Goal: Task Accomplishment & Management: Use online tool/utility

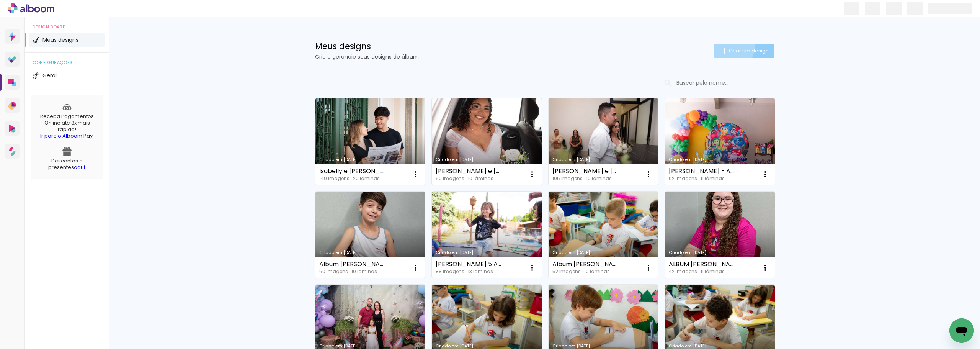
click at [728, 47] on paper-button "Criar um design" at bounding box center [744, 51] width 61 height 14
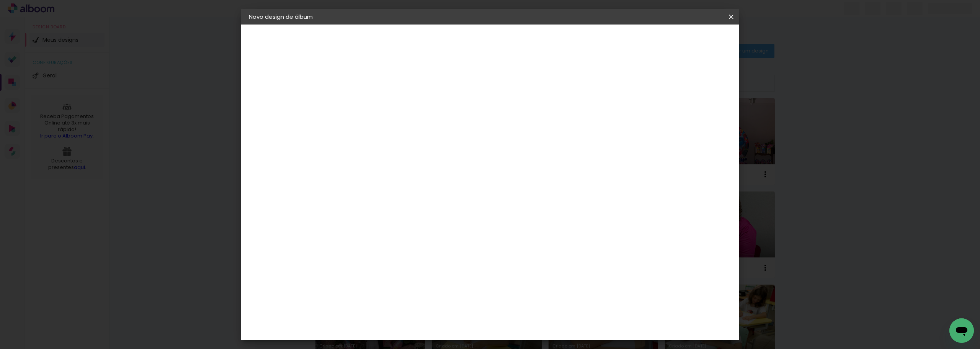
click at [374, 104] on input at bounding box center [374, 103] width 0 height 12
type input "l"
type input "[PERSON_NAME] 8 ANOS"
type paper-input "[PERSON_NAME] 8 ANOS"
click at [0, 0] on slot "Avançar" at bounding box center [0, 0] width 0 height 0
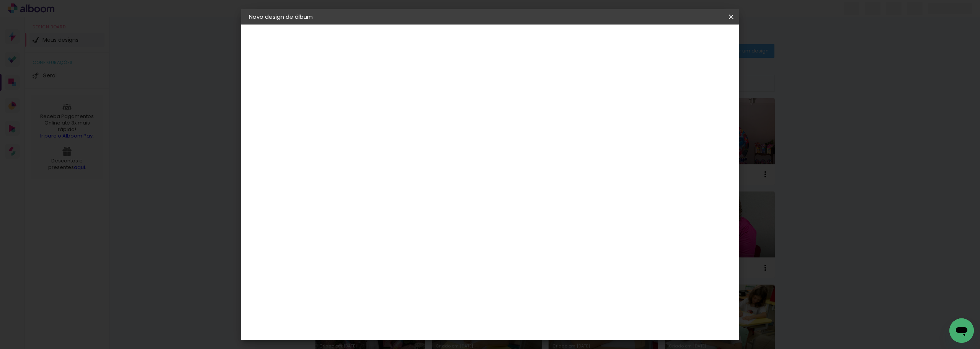
scroll to position [1199, 0]
click at [373, 289] on div "Matrix" at bounding box center [378, 292] width 19 height 6
click at [0, 0] on slot "Avançar" at bounding box center [0, 0] width 0 height 0
click at [426, 216] on span "20 × 25" at bounding box center [408, 226] width 36 height 20
click at [0, 0] on iron-icon at bounding box center [0, 0] width 0 height 0
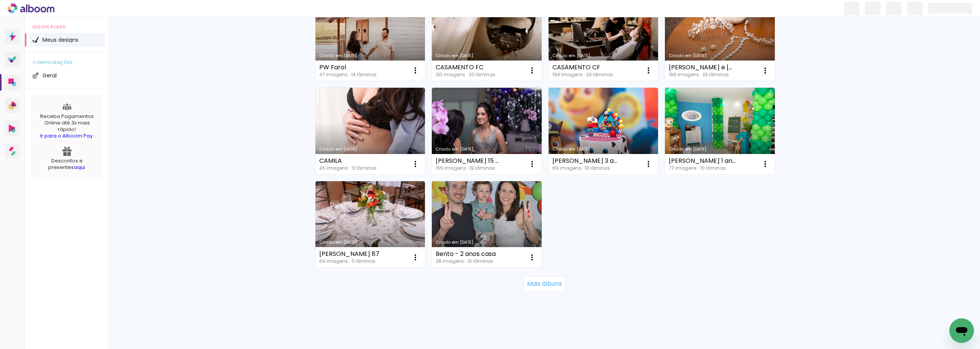
scroll to position [483, 0]
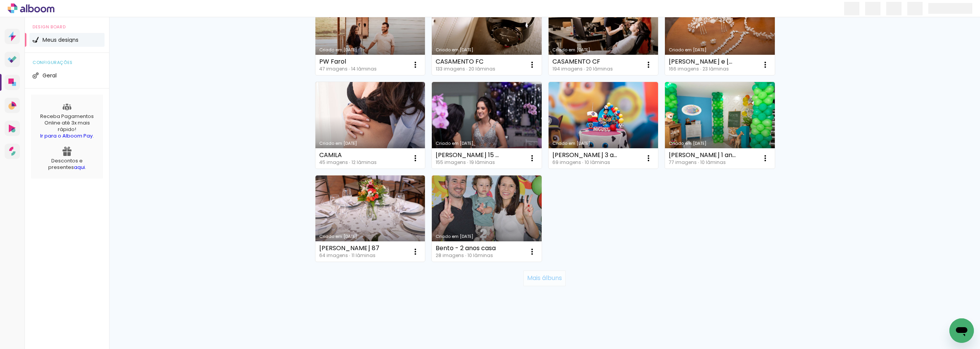
click at [0, 0] on slot "Mais álbuns" at bounding box center [0, 0] width 0 height 0
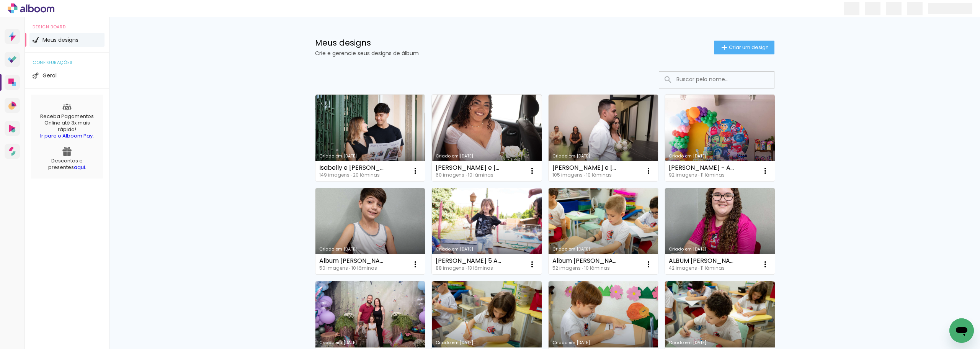
scroll to position [0, 0]
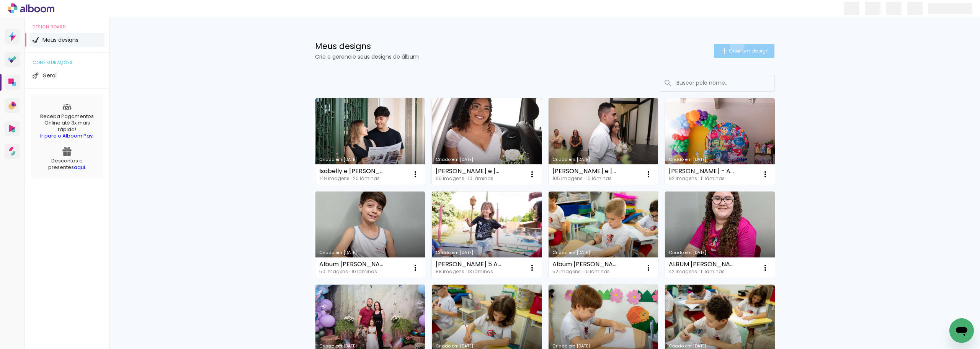
click at [733, 45] on paper-button "Criar um design" at bounding box center [744, 51] width 61 height 14
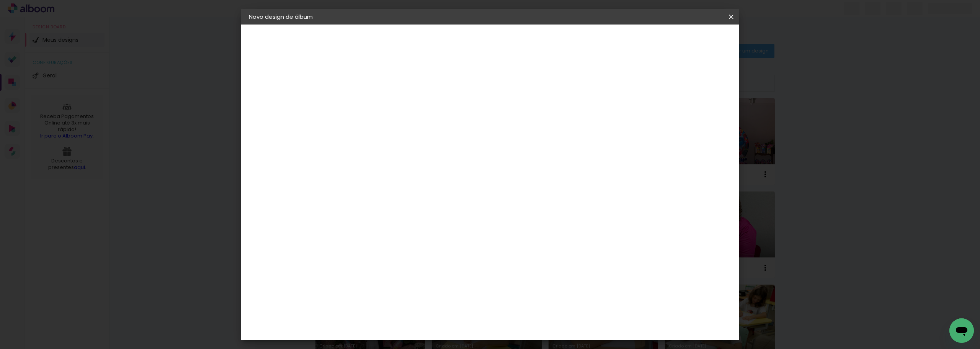
click at [374, 105] on input at bounding box center [374, 103] width 0 height 12
type input "[PERSON_NAME] 8 ANOS"
click at [0, 0] on slot "Avançar" at bounding box center [0, 0] width 0 height 0
click at [388, 289] on div "Matrix" at bounding box center [378, 292] width 19 height 6
click at [0, 0] on slot "Avançar" at bounding box center [0, 0] width 0 height 0
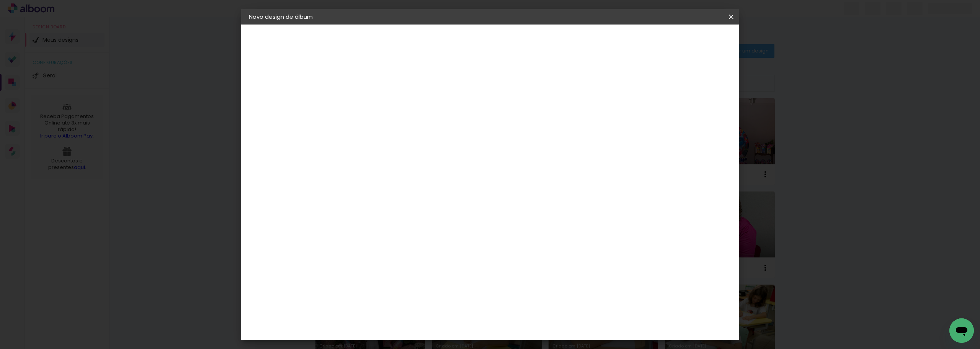
click at [426, 216] on span "20 × 25" at bounding box center [408, 226] width 36 height 20
click at [499, 36] on paper-button "Avançar" at bounding box center [481, 40] width 38 height 13
click at [0, 0] on slot "Mostrar sangria" at bounding box center [0, 0] width 0 height 0
type paper-checkbox "on"
click at [0, 0] on slot "Mostrar sangria" at bounding box center [0, 0] width 0 height 0
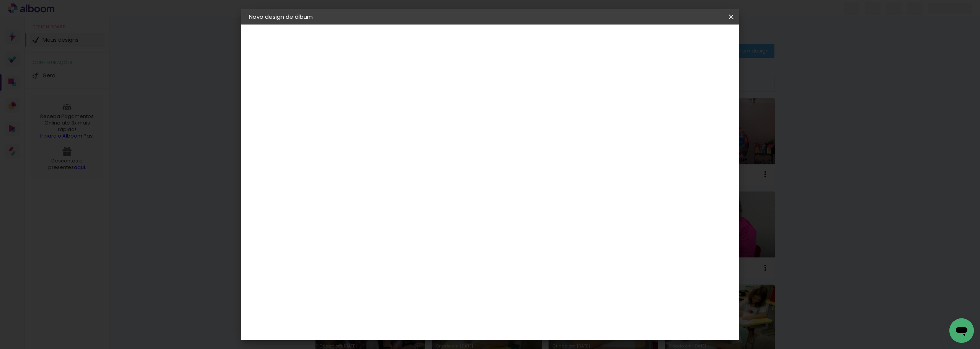
click at [684, 38] on span "Iniciar design" at bounding box center [666, 40] width 35 height 5
click at [0, 0] on slot "Mostrar sangria" at bounding box center [0, 0] width 0 height 0
click at [684, 38] on span "Iniciar design" at bounding box center [666, 40] width 35 height 5
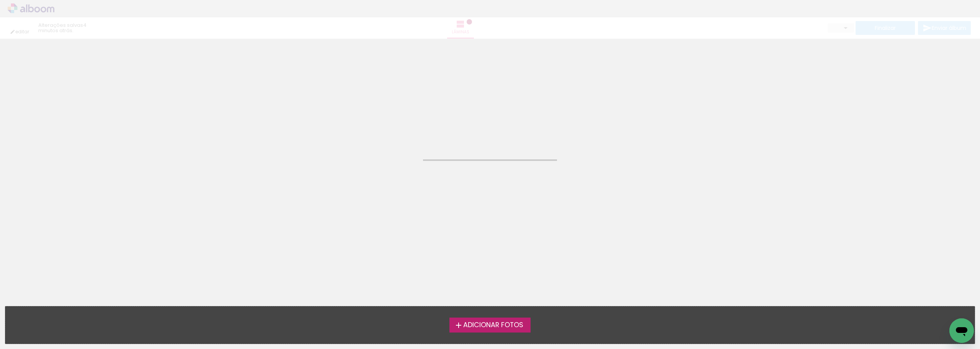
click at [508, 327] on span "Adicionar Fotos" at bounding box center [493, 325] width 60 height 7
click at [0, 0] on input "file" at bounding box center [0, 0] width 0 height 0
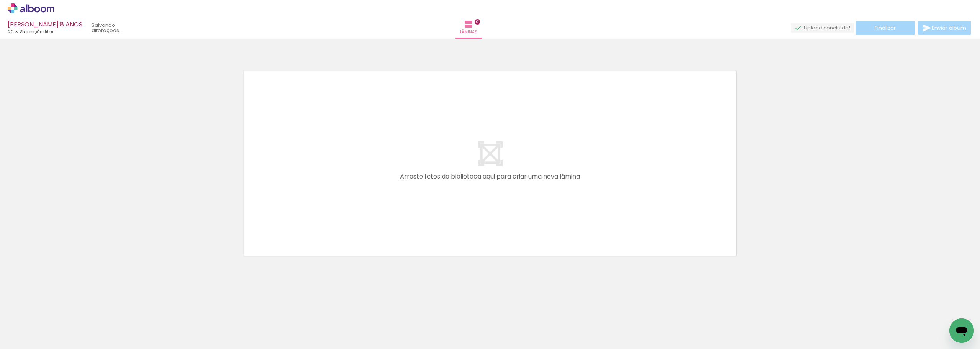
click at [25, 334] on span "Adicionar Fotos" at bounding box center [27, 338] width 23 height 8
click at [0, 0] on input "file" at bounding box center [0, 0] width 0 height 0
click at [20, 335] on span "Adicionar Fotos" at bounding box center [27, 338] width 23 height 8
click at [0, 0] on input "file" at bounding box center [0, 0] width 0 height 0
drag, startPoint x: 312, startPoint y: 209, endPoint x: 419, endPoint y: 160, distance: 117.8
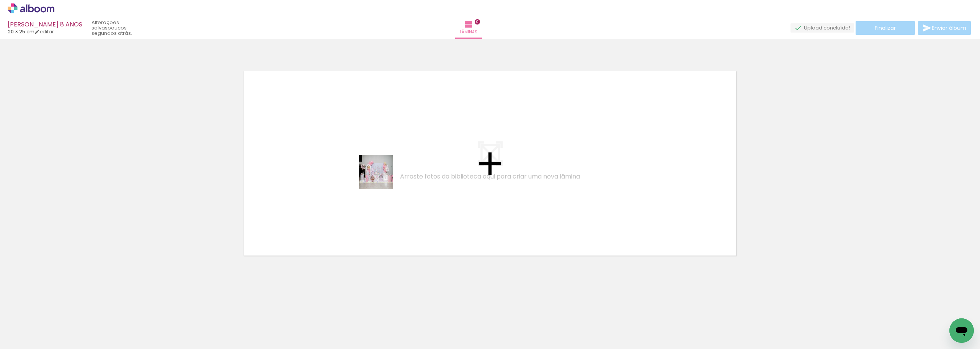
click at [419, 160] on quentale-workspace at bounding box center [490, 174] width 980 height 349
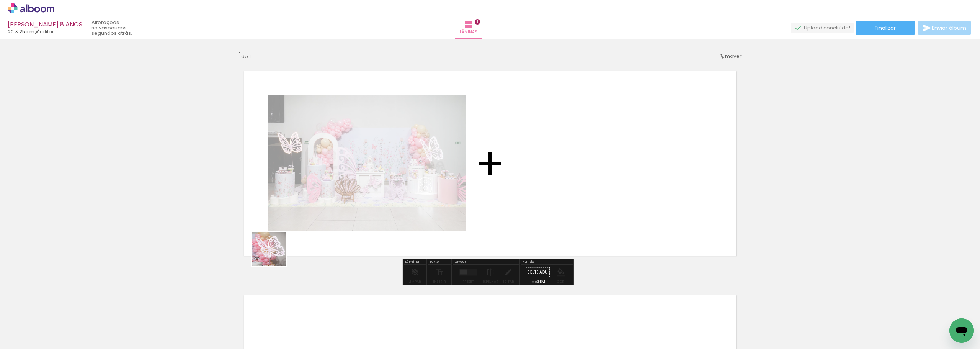
drag, startPoint x: 120, startPoint y: 331, endPoint x: 452, endPoint y: 196, distance: 357.9
click at [452, 196] on quentale-workspace at bounding box center [490, 174] width 980 height 349
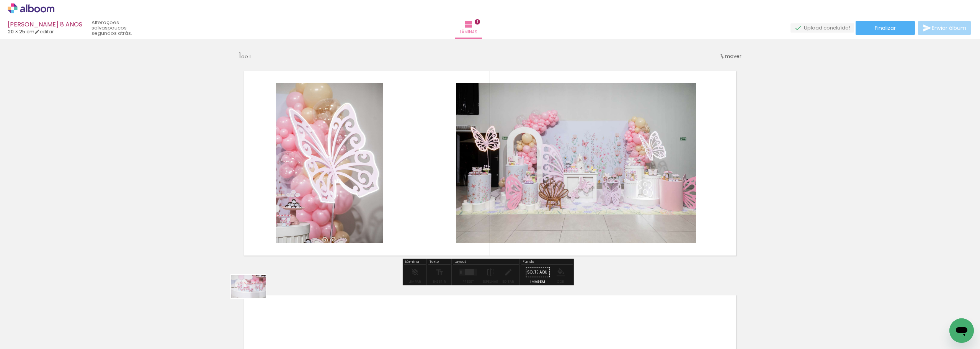
drag, startPoint x: 241, startPoint y: 327, endPoint x: 418, endPoint y: 179, distance: 230.3
click at [418, 179] on quentale-workspace at bounding box center [490, 174] width 980 height 349
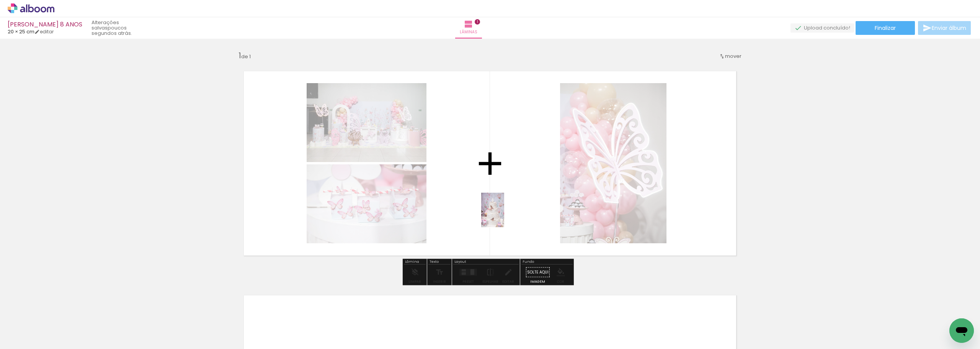
drag, startPoint x: 295, startPoint y: 331, endPoint x: 491, endPoint y: 246, distance: 213.9
click at [505, 216] on quentale-workspace at bounding box center [490, 174] width 980 height 349
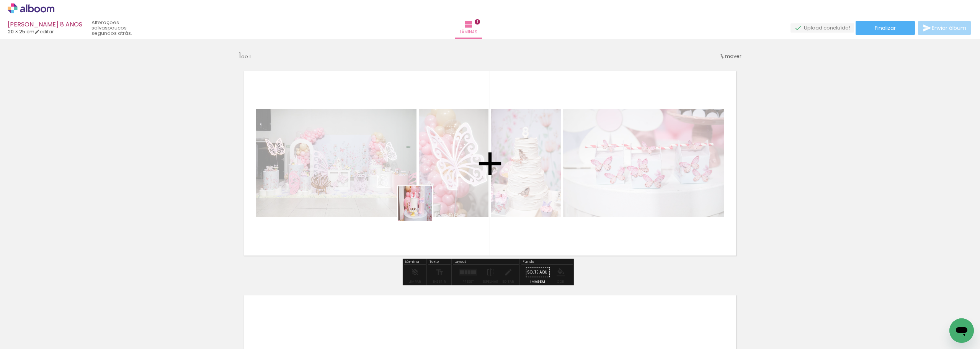
drag, startPoint x: 378, startPoint y: 329, endPoint x: 359, endPoint y: 279, distance: 53.1
click at [430, 180] on quentale-workspace at bounding box center [490, 174] width 980 height 349
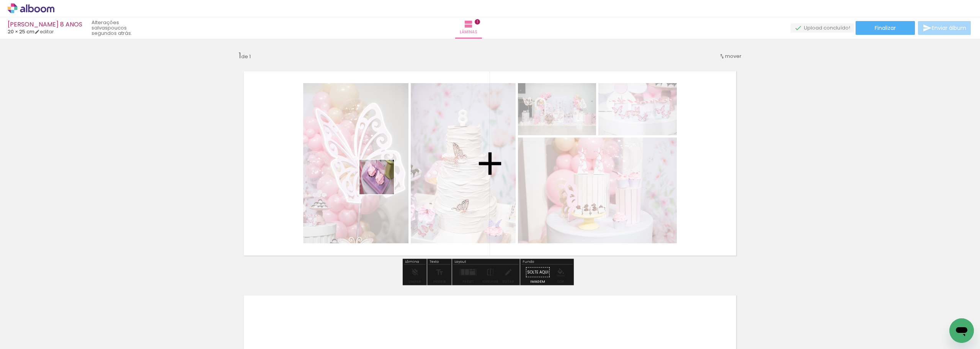
drag, startPoint x: 336, startPoint y: 327, endPoint x: 379, endPoint y: 219, distance: 116.5
click at [386, 172] on quentale-workspace at bounding box center [490, 174] width 980 height 349
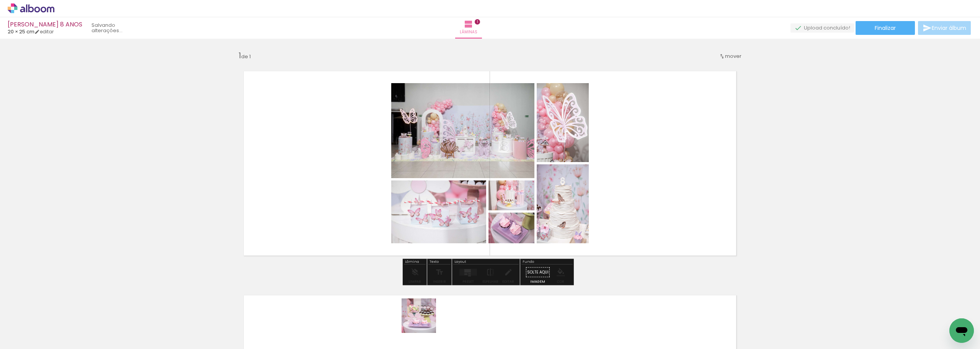
drag, startPoint x: 425, startPoint y: 328, endPoint x: 436, endPoint y: 224, distance: 105.1
click at [428, 171] on quentale-workspace at bounding box center [490, 174] width 980 height 349
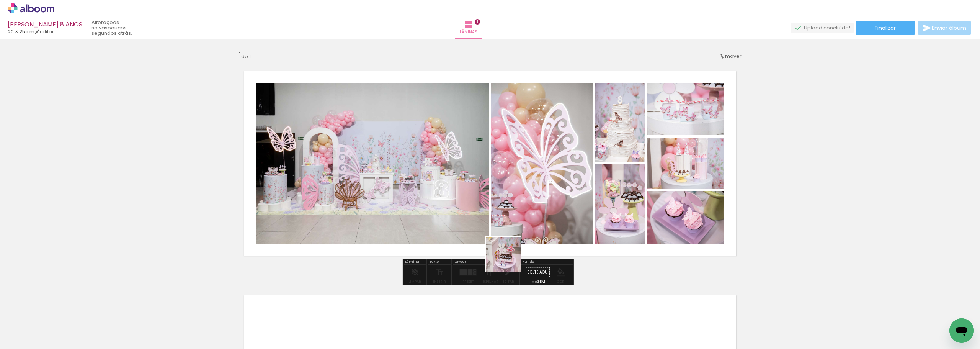
drag, startPoint x: 509, startPoint y: 332, endPoint x: 504, endPoint y: 195, distance: 137.2
click at [504, 195] on quentale-workspace at bounding box center [490, 174] width 980 height 349
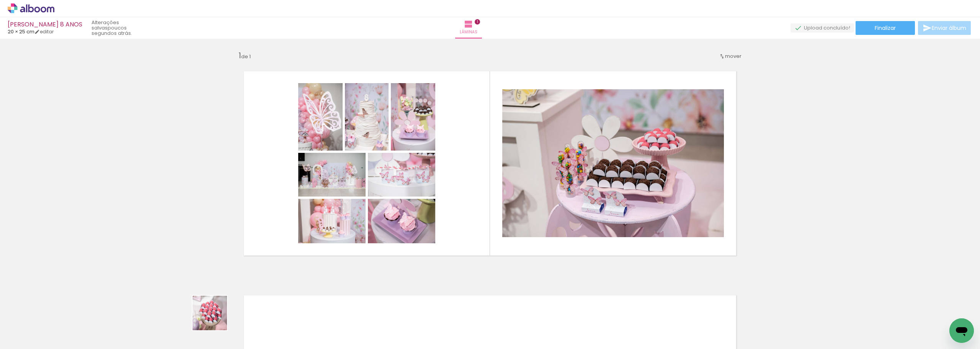
drag, startPoint x: 207, startPoint y: 329, endPoint x: 395, endPoint y: 176, distance: 242.3
click at [395, 177] on quentale-workspace at bounding box center [490, 174] width 980 height 349
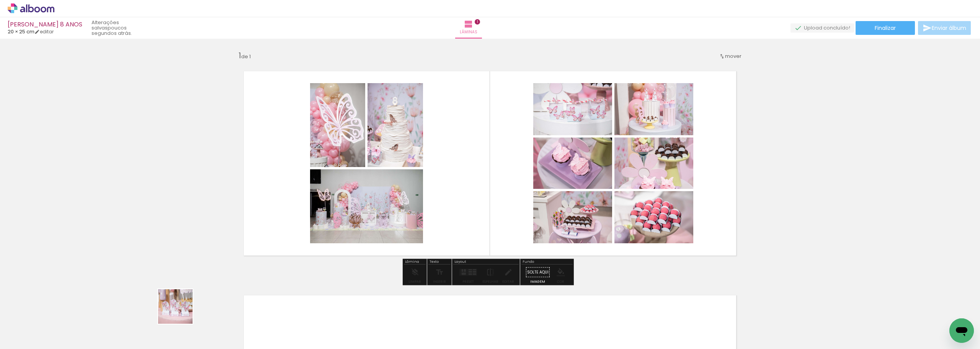
drag, startPoint x: 166, startPoint y: 327, endPoint x: 426, endPoint y: 156, distance: 311.3
click at [426, 156] on quentale-workspace at bounding box center [490, 174] width 980 height 349
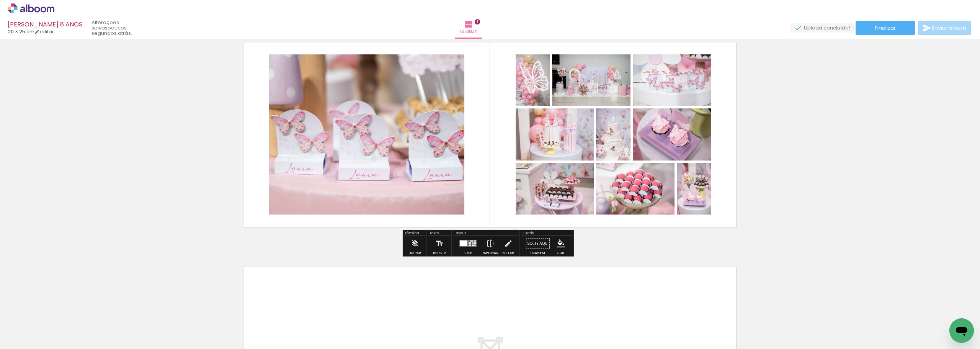
scroll to position [42, 0]
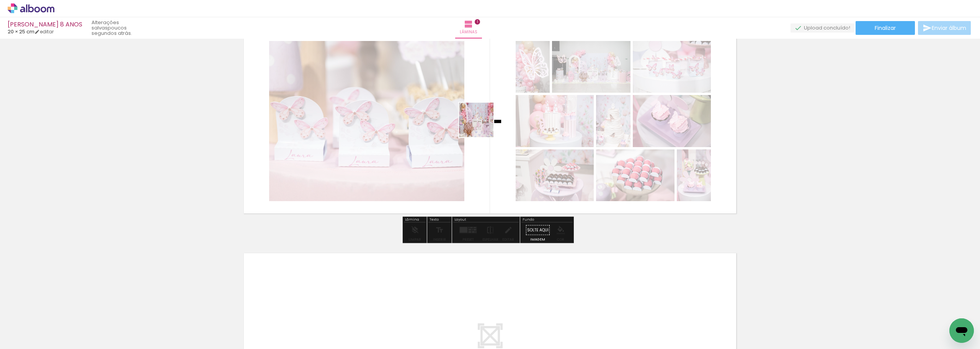
drag, startPoint x: 463, startPoint y: 319, endPoint x: 482, endPoint y: 125, distance: 194.3
click at [482, 125] on quentale-workspace at bounding box center [490, 174] width 980 height 349
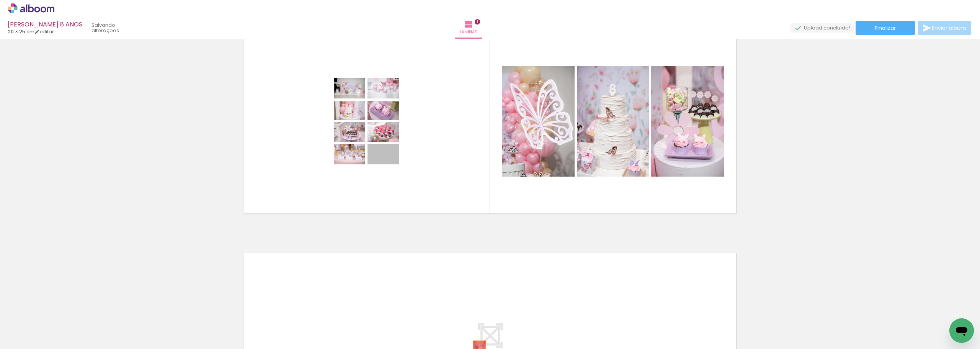
drag, startPoint x: 396, startPoint y: 149, endPoint x: 477, endPoint y: 338, distance: 206.0
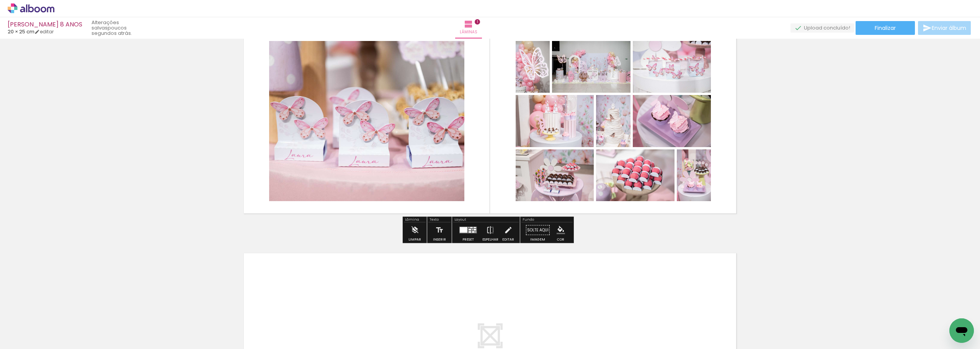
click at [64, 310] on iron-icon at bounding box center [60, 308] width 8 height 8
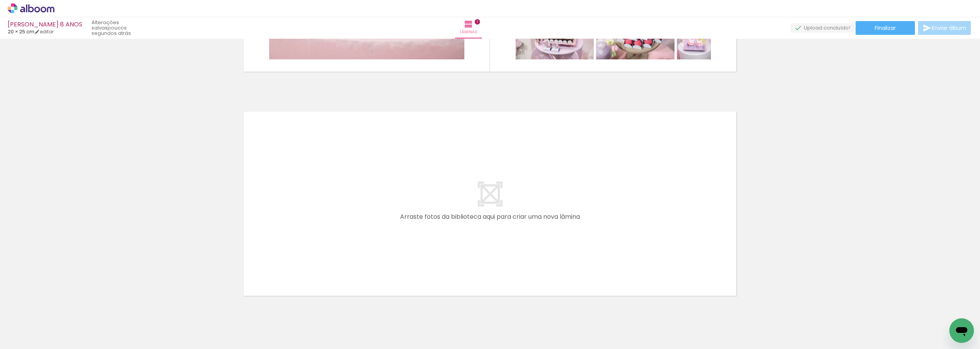
scroll to position [187, 0]
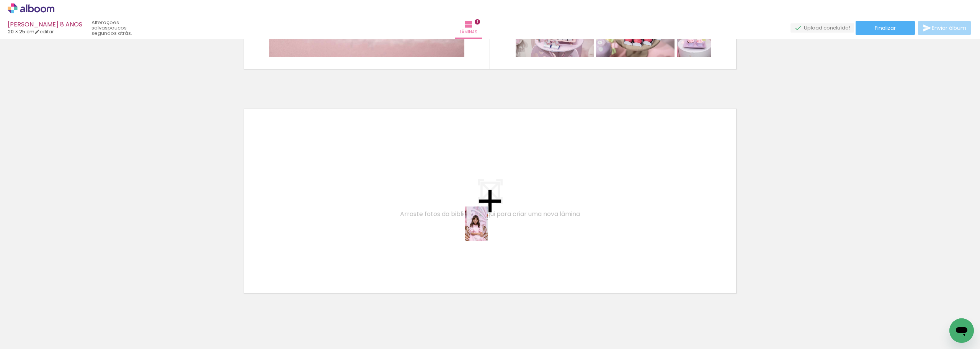
drag, startPoint x: 505, startPoint y: 327, endPoint x: 486, endPoint y: 225, distance: 103.7
click at [486, 225] on quentale-workspace at bounding box center [490, 174] width 980 height 349
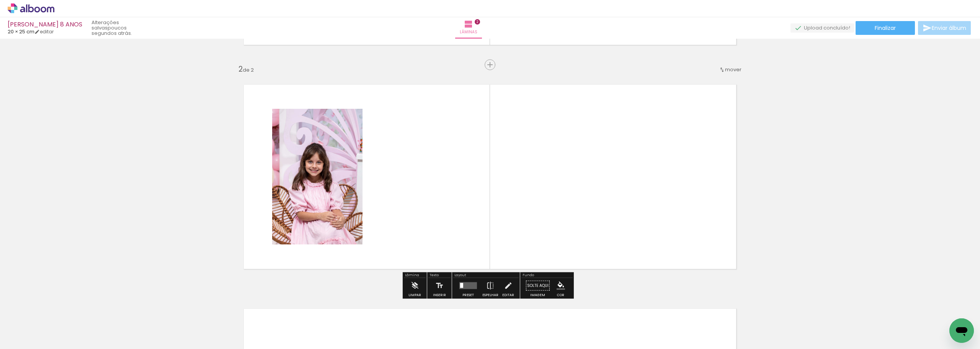
scroll to position [218, 0]
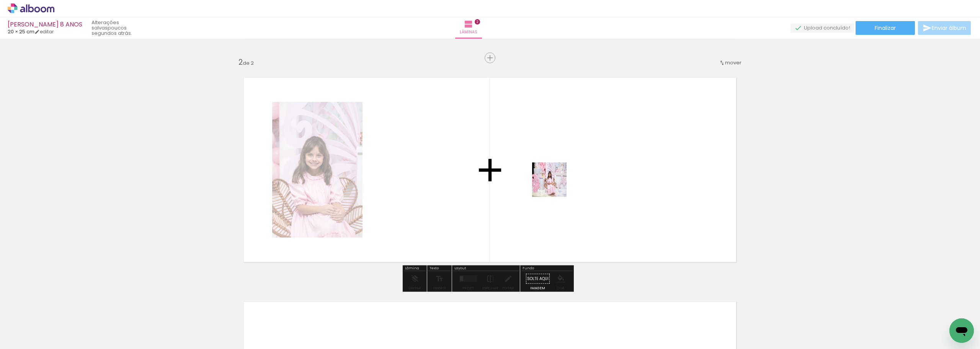
drag, startPoint x: 555, startPoint y: 322, endPoint x: 555, endPoint y: 183, distance: 139.4
click at [555, 183] on quentale-workspace at bounding box center [490, 174] width 980 height 349
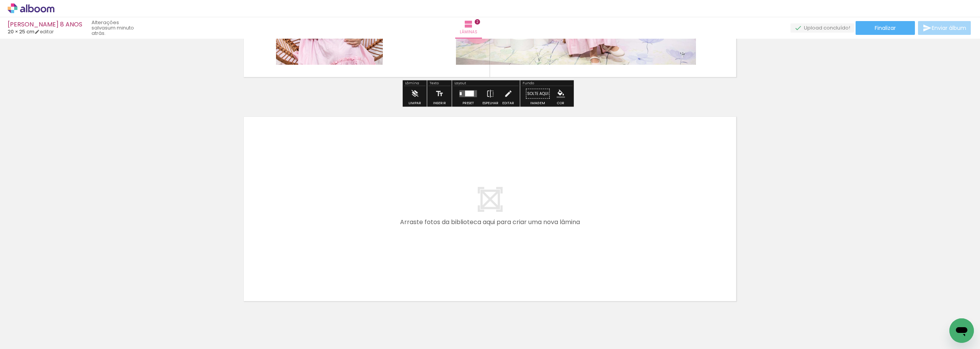
scroll to position [409, 0]
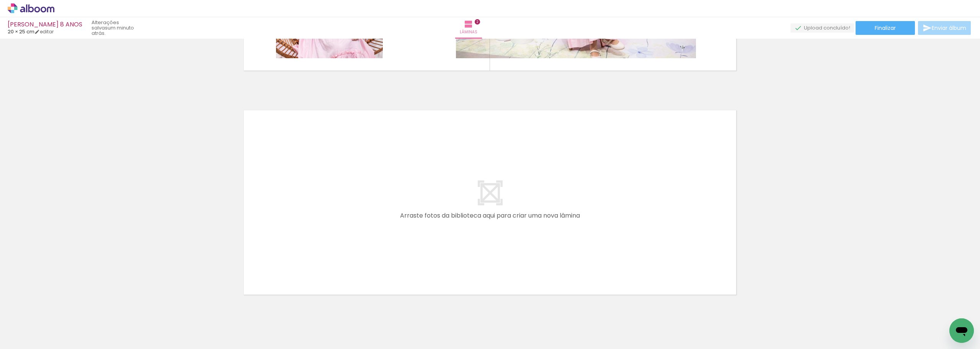
click at [495, 227] on quentale-workspace at bounding box center [490, 174] width 980 height 349
click at [478, 259] on quentale-layouter at bounding box center [490, 202] width 513 height 205
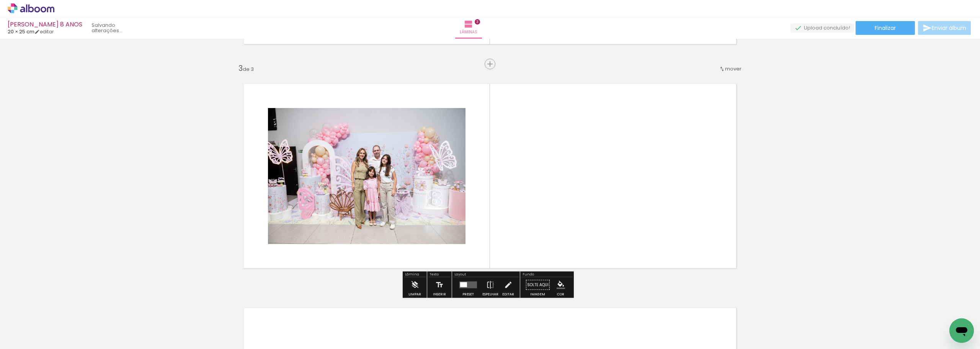
scroll to position [442, 0]
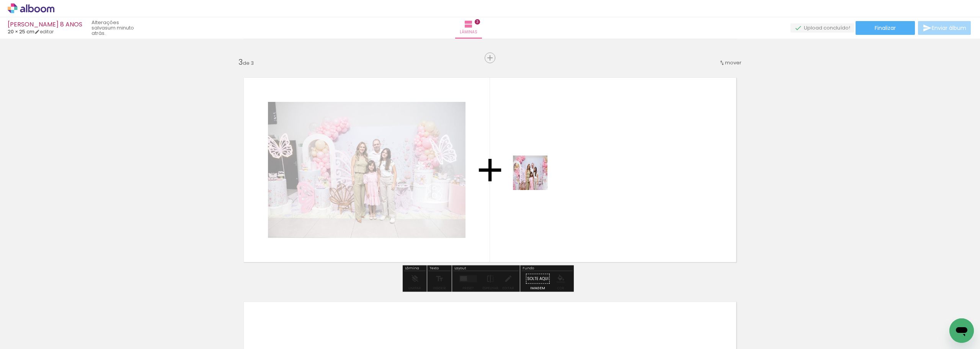
drag, startPoint x: 507, startPoint y: 316, endPoint x: 551, endPoint y: 283, distance: 54.6
click at [537, 178] on quentale-workspace at bounding box center [490, 174] width 980 height 349
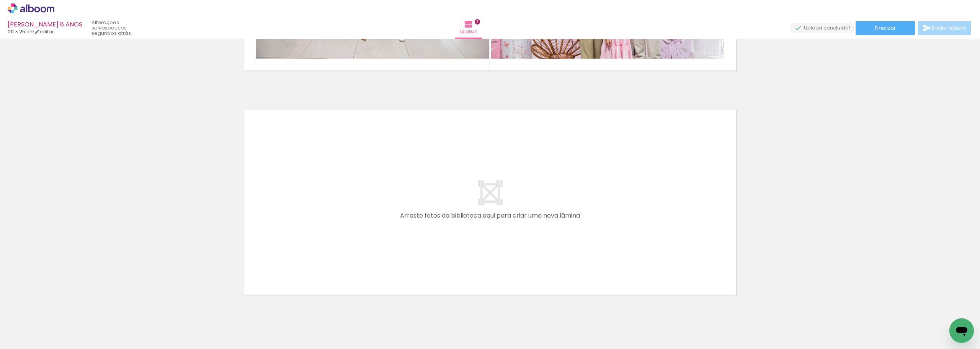
scroll to position [0, 344]
drag, startPoint x: 290, startPoint y: 329, endPoint x: 347, endPoint y: 251, distance: 96.7
click at [347, 251] on quentale-workspace at bounding box center [490, 174] width 980 height 349
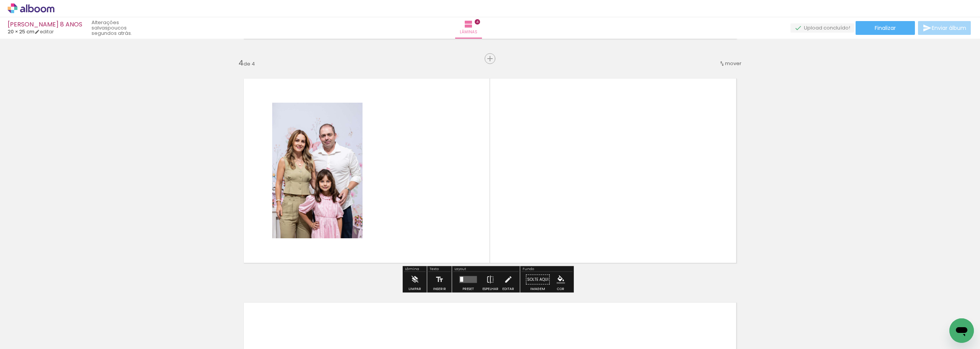
scroll to position [666, 0]
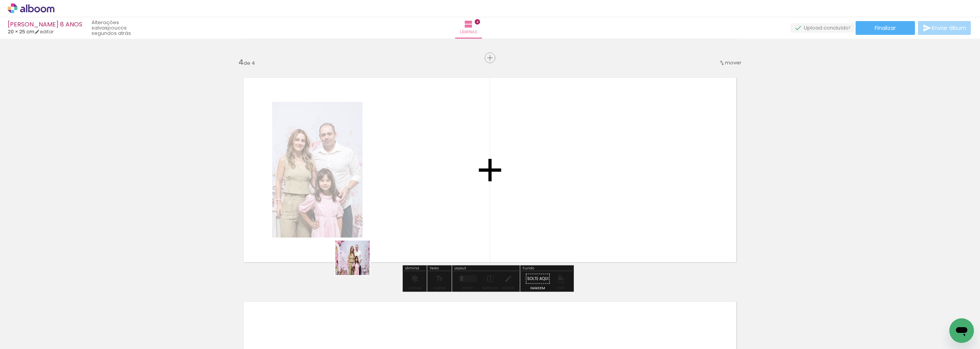
drag, startPoint x: 252, startPoint y: 324, endPoint x: 464, endPoint y: 211, distance: 240.0
click at [464, 211] on quentale-workspace at bounding box center [490, 174] width 980 height 349
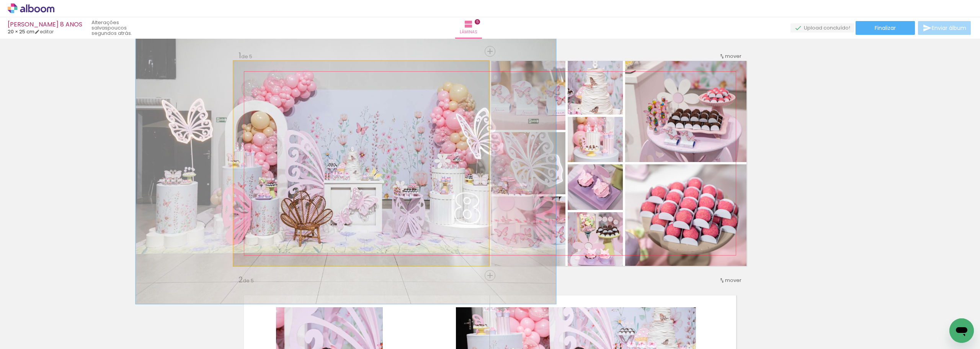
scroll to position [1709, 0]
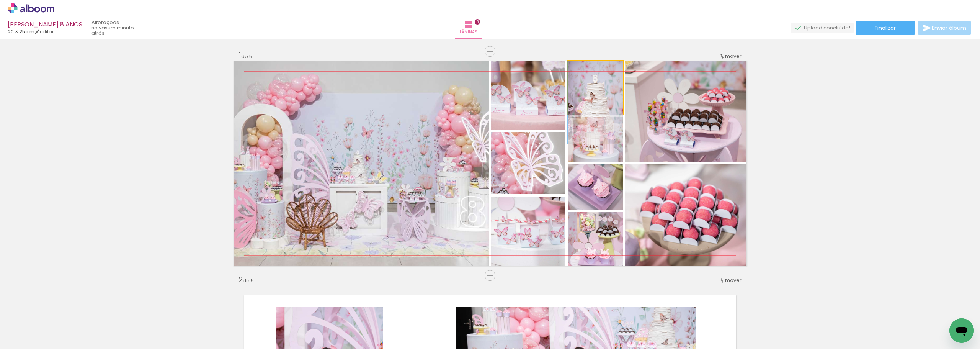
drag, startPoint x: 599, startPoint y: 96, endPoint x: 598, endPoint y: 111, distance: 14.9
drag, startPoint x: 597, startPoint y: 102, endPoint x: 597, endPoint y: 111, distance: 8.8
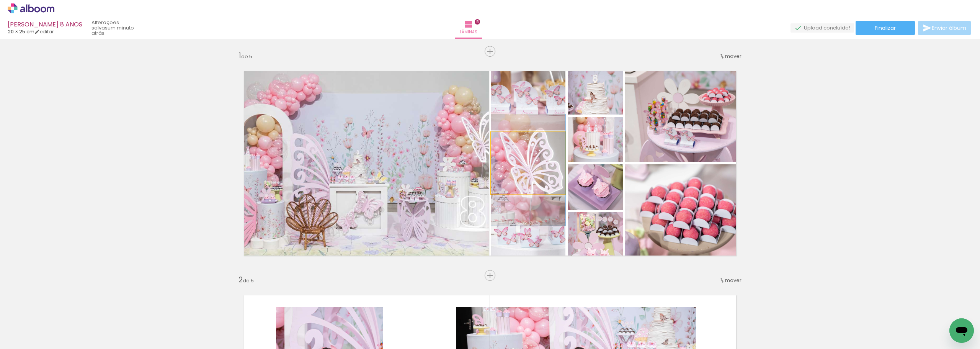
drag, startPoint x: 532, startPoint y: 167, endPoint x: 532, endPoint y: 174, distance: 7.3
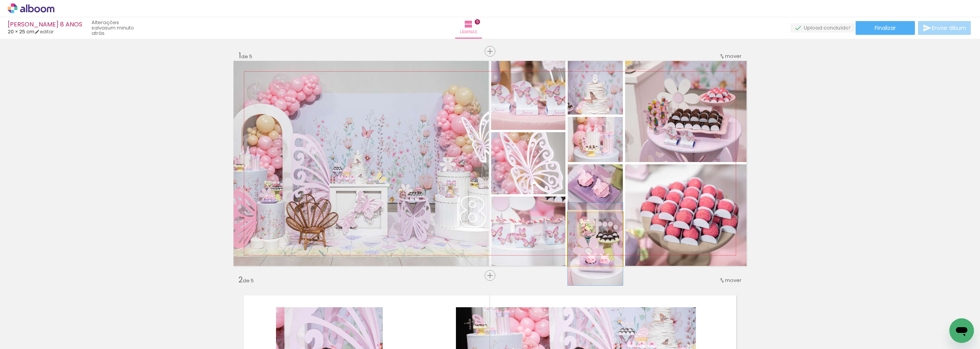
drag, startPoint x: 607, startPoint y: 241, endPoint x: 607, endPoint y: 246, distance: 5.0
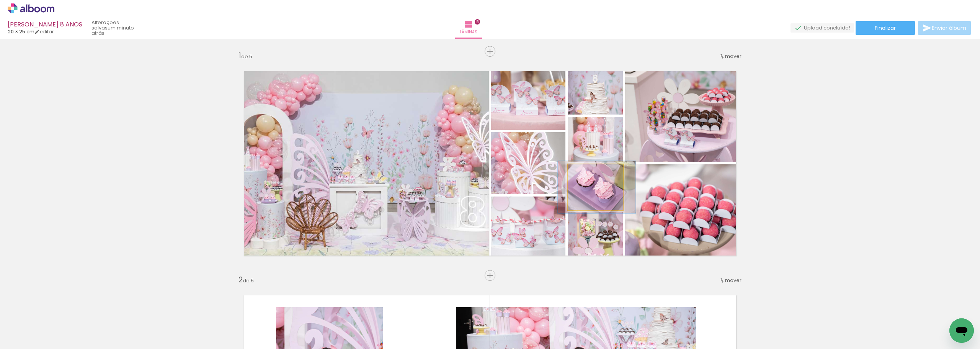
type paper-slider "114"
click at [583, 170] on div at bounding box center [589, 172] width 12 height 12
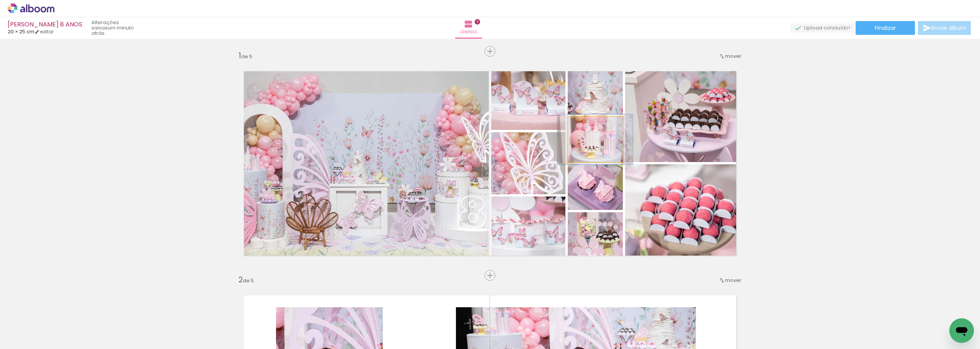
drag, startPoint x: 582, startPoint y: 123, endPoint x: 586, endPoint y: 124, distance: 3.8
type paper-slider "117"
click at [586, 124] on div at bounding box center [588, 124] width 7 height 7
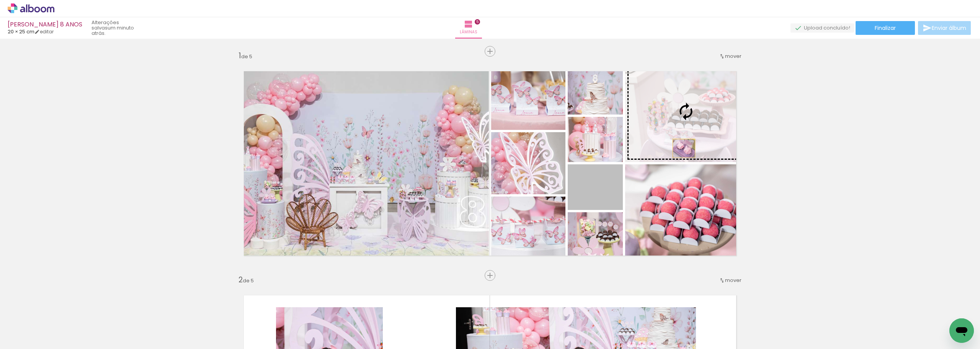
drag, startPoint x: 605, startPoint y: 203, endPoint x: 682, endPoint y: 148, distance: 94.6
click at [0, 0] on slot at bounding box center [0, 0] width 0 height 0
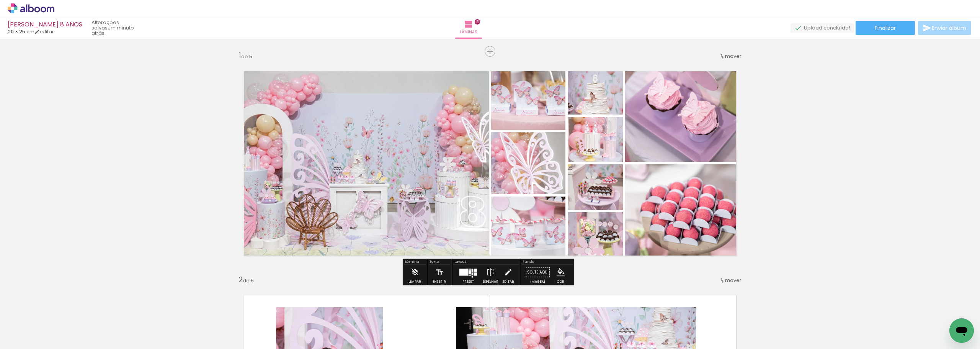
drag, startPoint x: 534, startPoint y: 225, endPoint x: 651, endPoint y: 136, distance: 146.7
click at [0, 0] on slot at bounding box center [0, 0] width 0 height 0
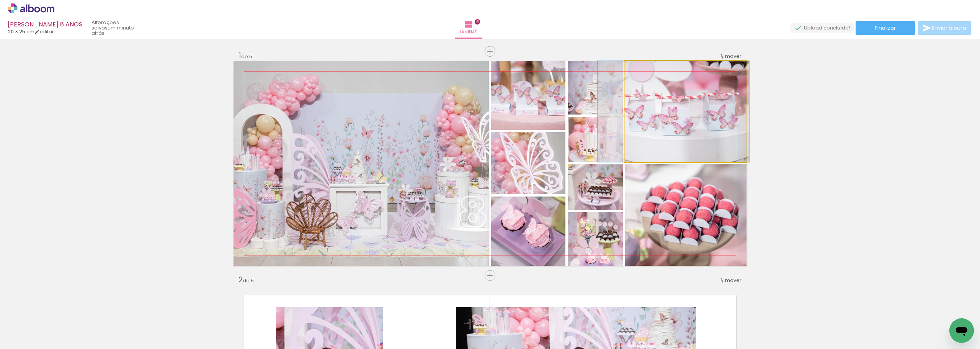
drag, startPoint x: 677, startPoint y: 132, endPoint x: 665, endPoint y: 134, distance: 12.5
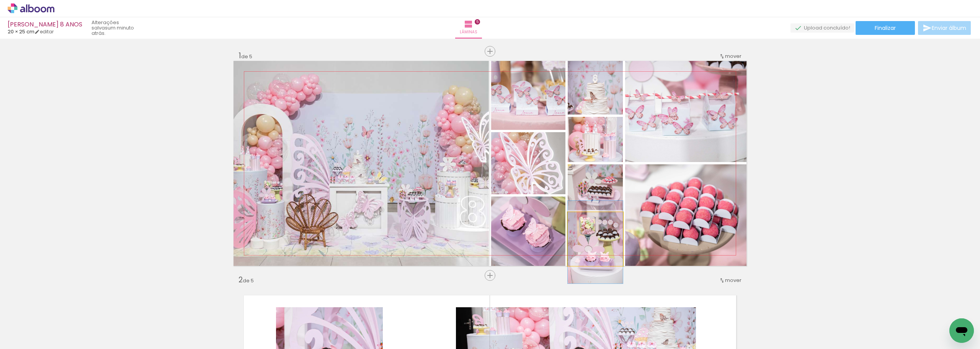
drag, startPoint x: 599, startPoint y: 239, endPoint x: 667, endPoint y: 231, distance: 68.6
click at [0, 0] on slot at bounding box center [0, 0] width 0 height 0
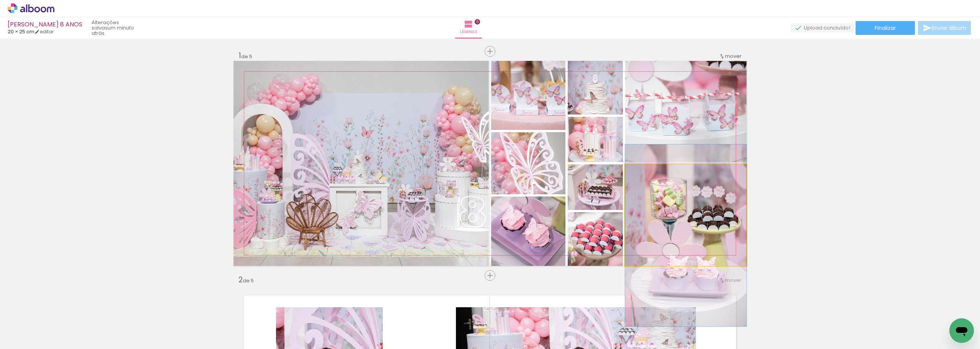
drag, startPoint x: 703, startPoint y: 213, endPoint x: 702, endPoint y: 234, distance: 20.3
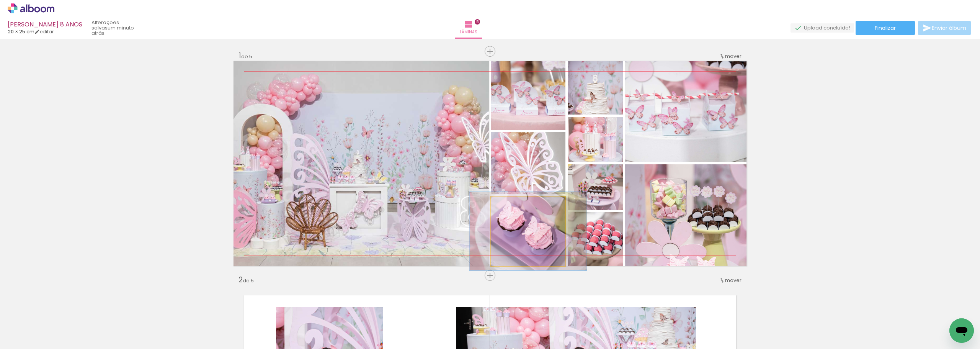
type paper-slider "113"
click at [509, 204] on div at bounding box center [512, 204] width 7 height 7
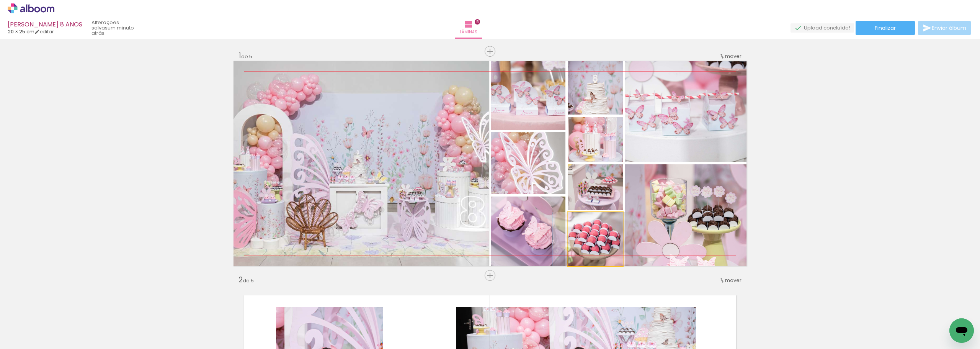
drag, startPoint x: 609, startPoint y: 238, endPoint x: 607, endPoint y: 234, distance: 5.0
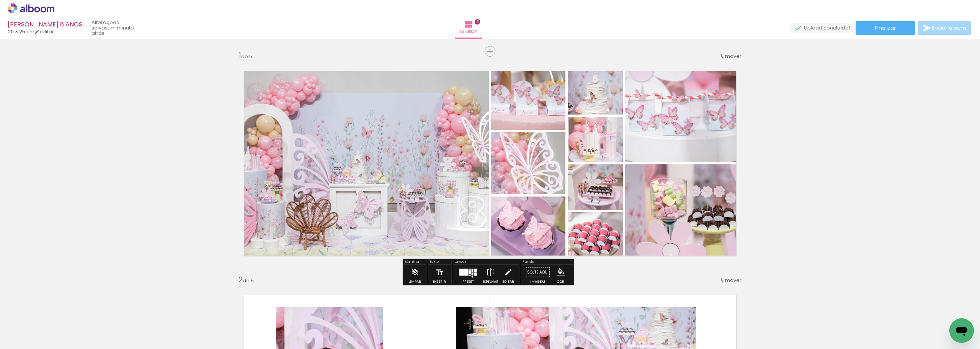
click at [0, 0] on slot at bounding box center [0, 0] width 0 height 0
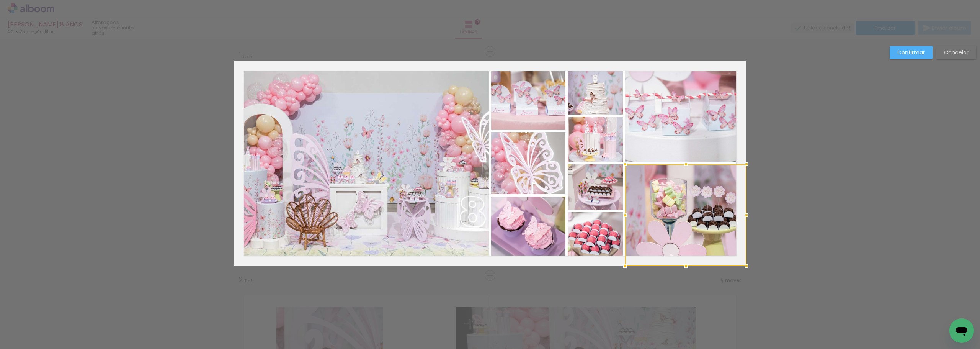
click at [656, 194] on div at bounding box center [685, 214] width 121 height 101
click at [0, 0] on slot "Cancelar" at bounding box center [0, 0] width 0 height 0
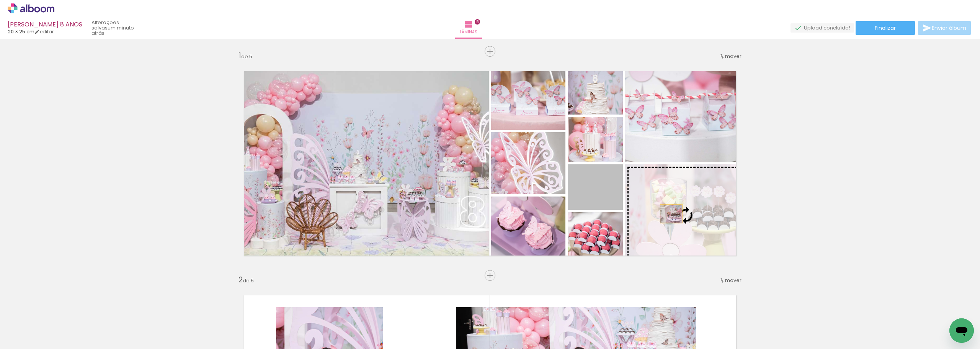
drag, startPoint x: 599, startPoint y: 200, endPoint x: 669, endPoint y: 214, distance: 70.7
click at [0, 0] on slot at bounding box center [0, 0] width 0 height 0
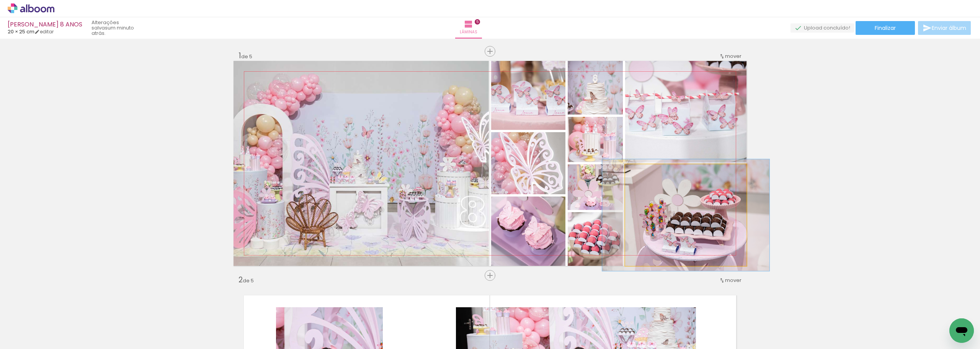
type paper-slider "114"
click at [644, 170] on div at bounding box center [646, 172] width 7 height 7
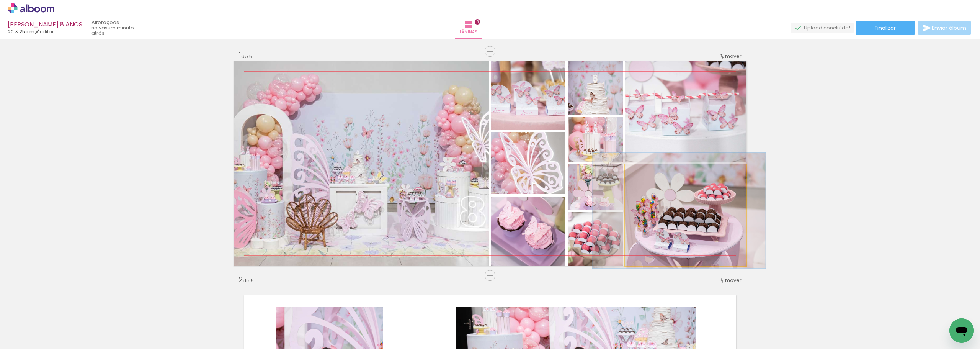
drag, startPoint x: 692, startPoint y: 206, endPoint x: 685, endPoint y: 202, distance: 8.3
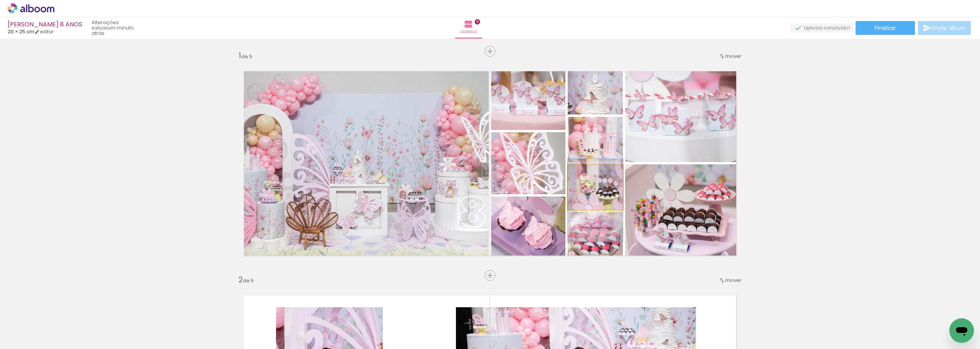
drag, startPoint x: 603, startPoint y: 197, endPoint x: 604, endPoint y: 211, distance: 13.8
click at [604, 211] on quentale-layouter at bounding box center [490, 163] width 513 height 205
type paper-slider "114"
click at [585, 170] on div at bounding box center [588, 172] width 7 height 7
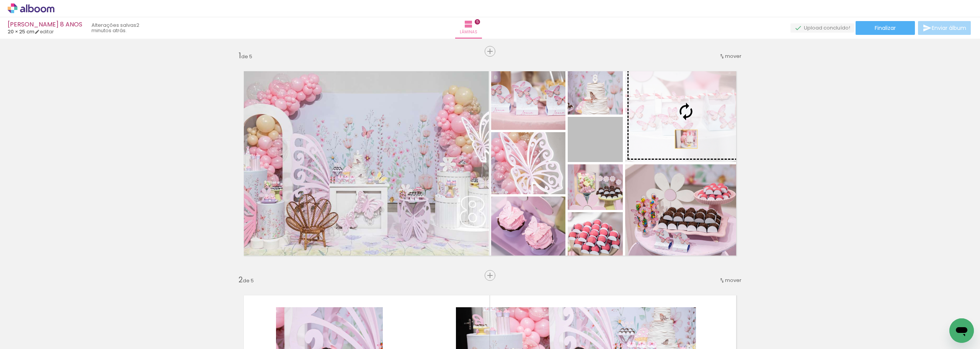
drag, startPoint x: 602, startPoint y: 153, endPoint x: 686, endPoint y: 139, distance: 84.7
click at [0, 0] on slot at bounding box center [0, 0] width 0 height 0
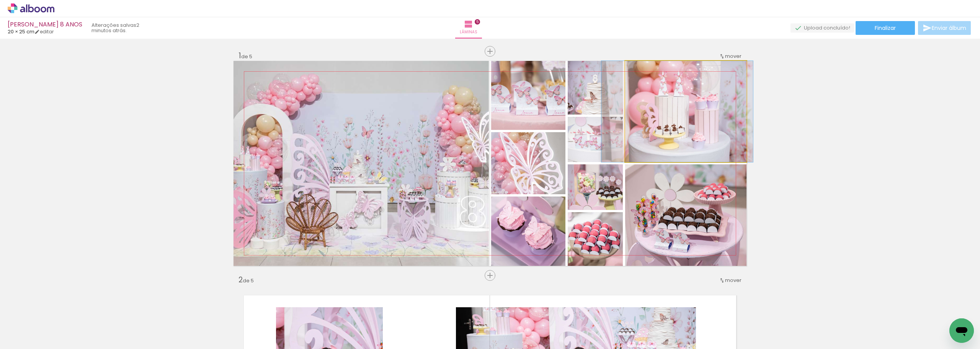
drag, startPoint x: 676, startPoint y: 112, endPoint x: 667, endPoint y: 127, distance: 17.5
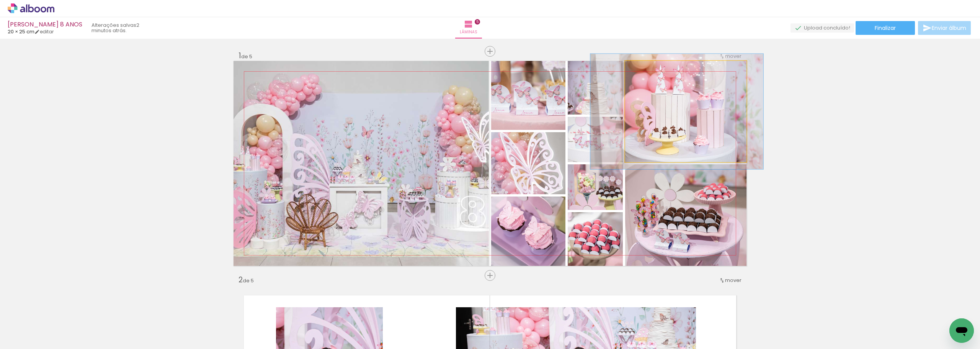
type paper-slider "114"
click at [644, 71] on div at bounding box center [647, 68] width 7 height 7
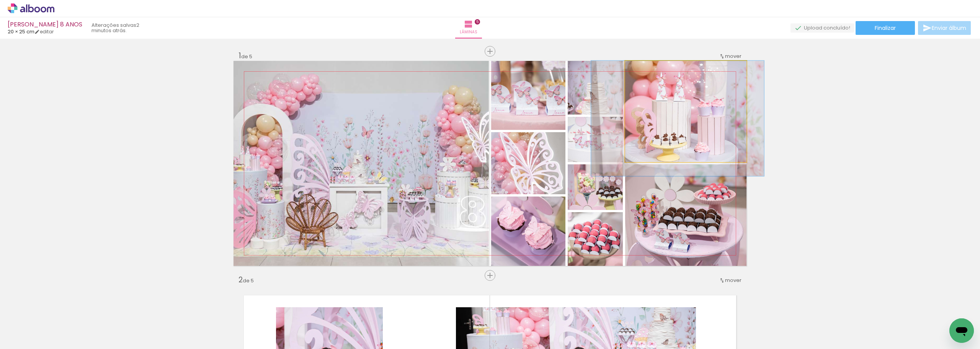
drag, startPoint x: 692, startPoint y: 127, endPoint x: 693, endPoint y: 137, distance: 9.6
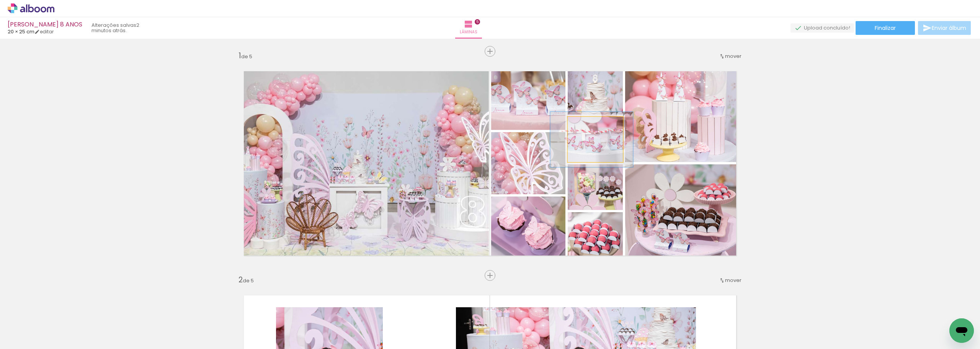
drag, startPoint x: 580, startPoint y: 123, endPoint x: 586, endPoint y: 123, distance: 5.7
type paper-slider "123"
click at [586, 123] on div at bounding box center [591, 125] width 12 height 12
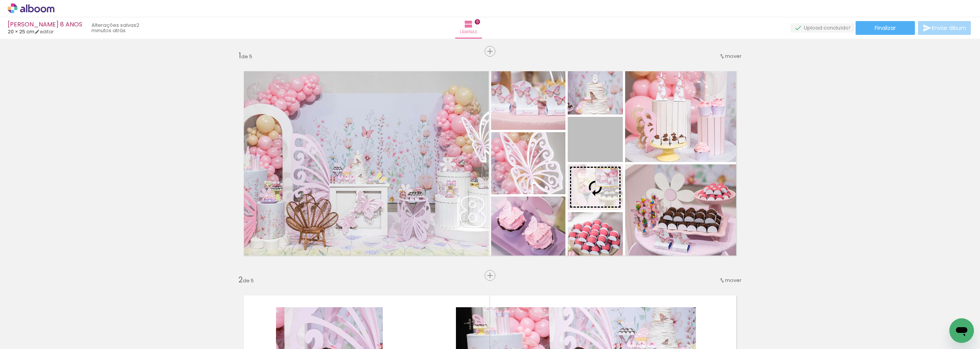
drag, startPoint x: 600, startPoint y: 143, endPoint x: 604, endPoint y: 190, distance: 47.7
click at [0, 0] on slot at bounding box center [0, 0] width 0 height 0
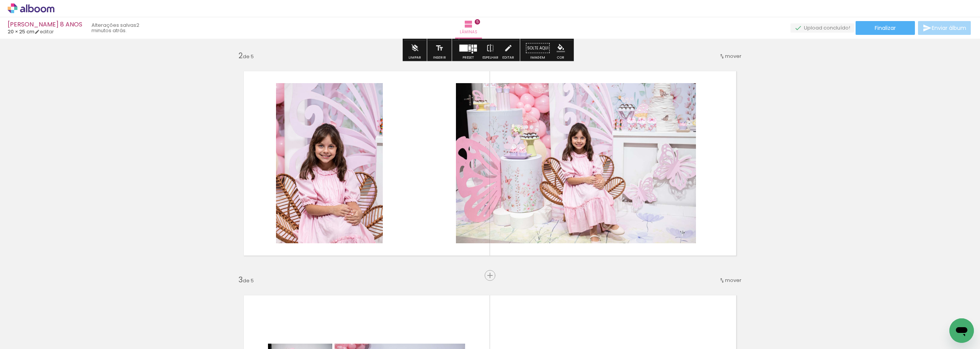
scroll to position [237, 0]
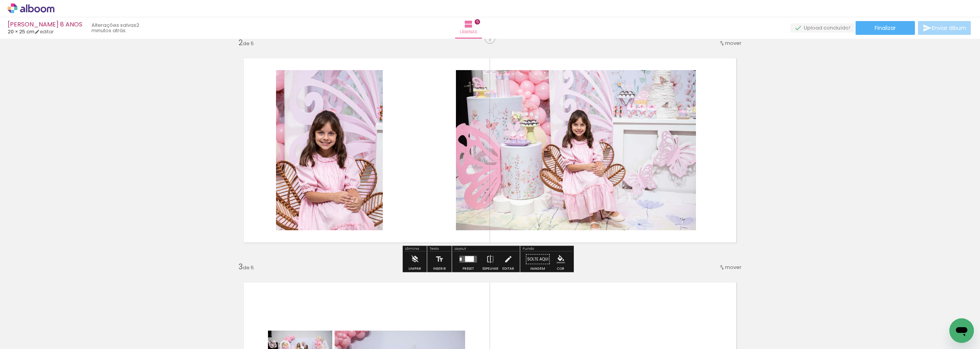
click at [468, 258] on div at bounding box center [469, 259] width 9 height 6
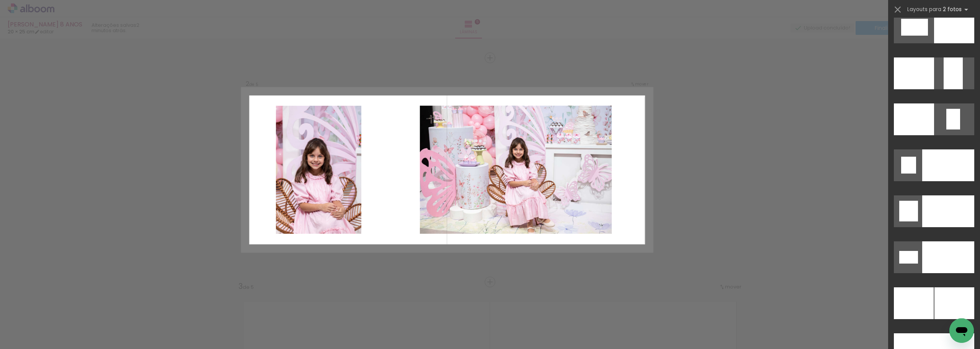
scroll to position [3234, 0]
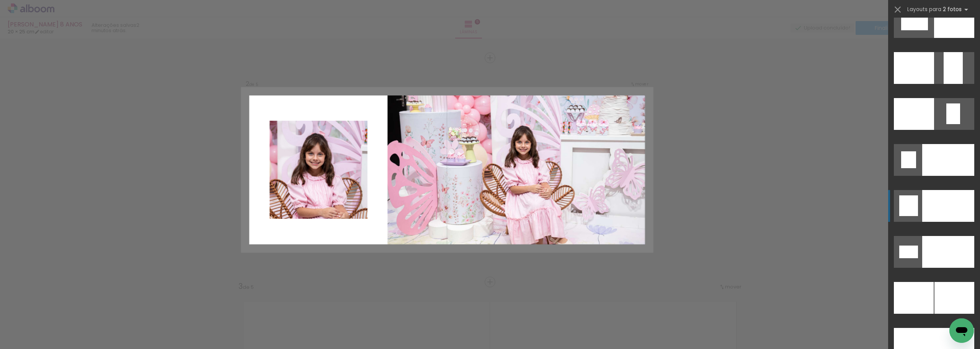
click at [923, 176] on div at bounding box center [949, 160] width 52 height 32
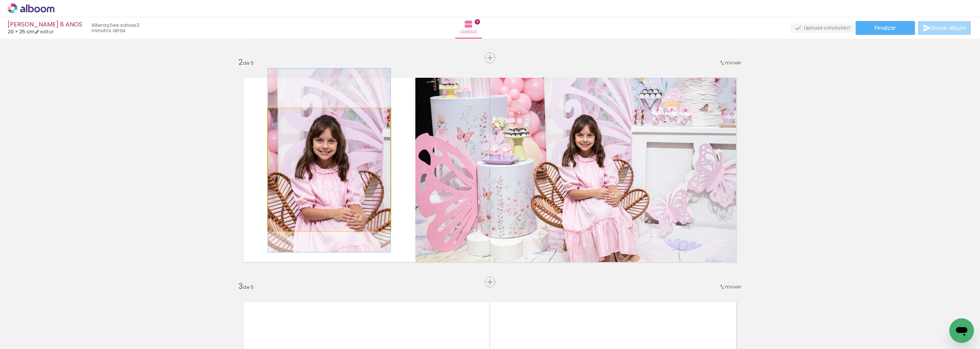
drag, startPoint x: 294, startPoint y: 181, endPoint x: 294, endPoint y: 172, distance: 9.2
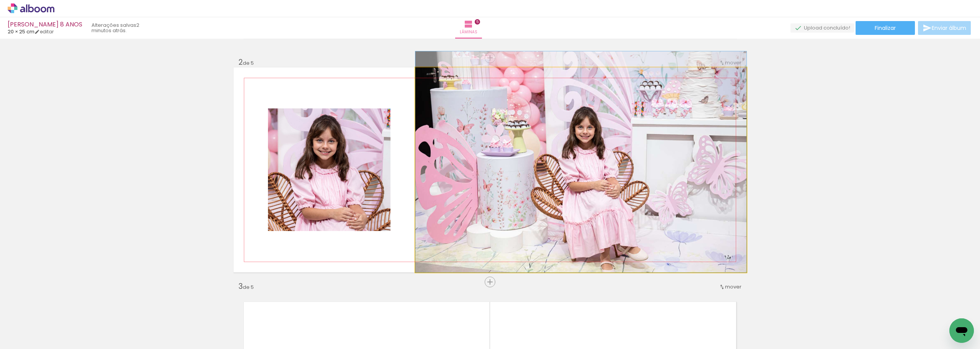
drag, startPoint x: 619, startPoint y: 185, endPoint x: 615, endPoint y: 162, distance: 22.6
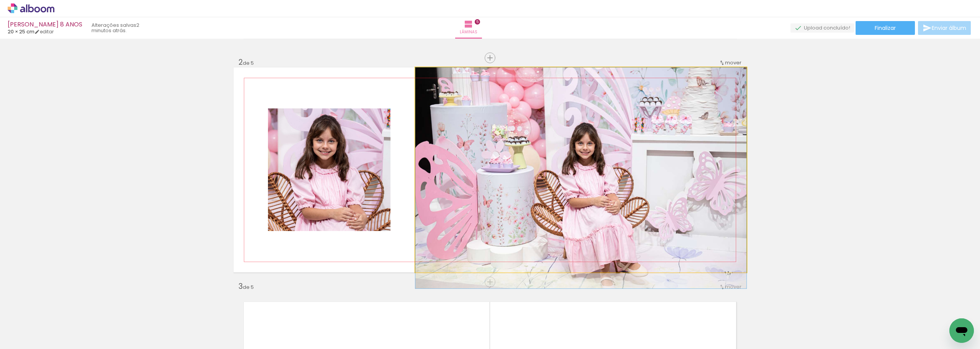
drag, startPoint x: 614, startPoint y: 162, endPoint x: 614, endPoint y: 180, distance: 18.0
drag, startPoint x: 641, startPoint y: 181, endPoint x: 627, endPoint y: 181, distance: 13.4
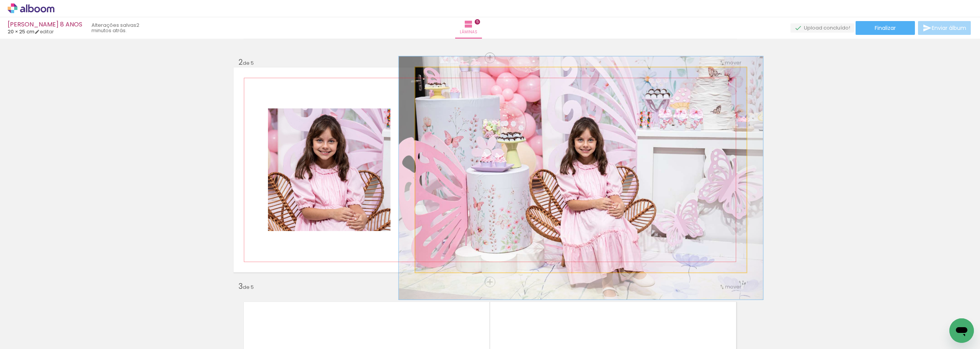
drag, startPoint x: 433, startPoint y: 74, endPoint x: 440, endPoint y: 80, distance: 9.8
type paper-slider "109"
click at [435, 74] on div at bounding box center [436, 75] width 7 height 7
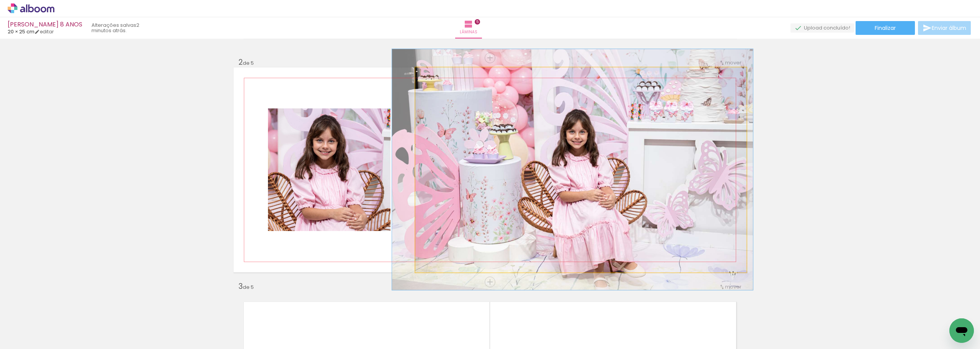
drag, startPoint x: 603, startPoint y: 196, endPoint x: 594, endPoint y: 188, distance: 11.9
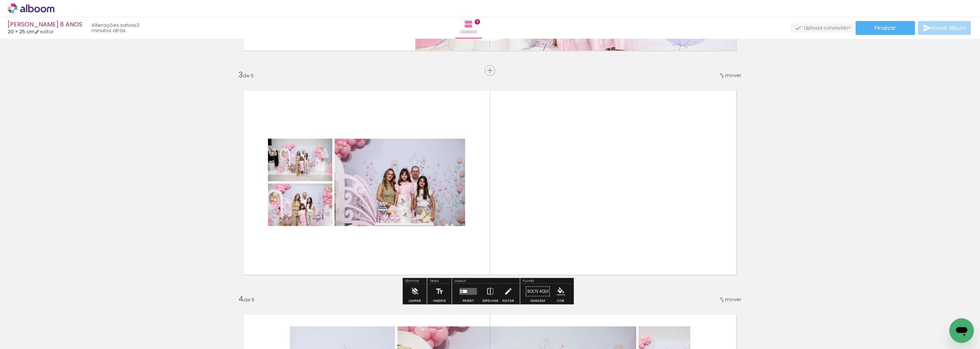
scroll to position [0, 19]
click at [466, 288] on quentale-layouter at bounding box center [469, 291] width 18 height 7
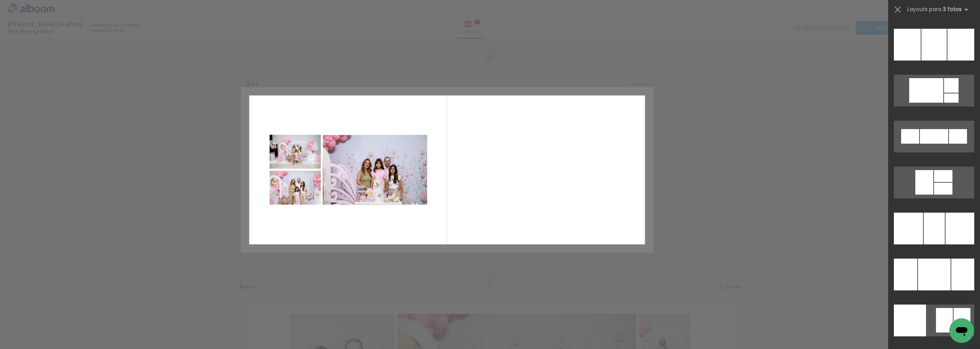
scroll to position [2187, 0]
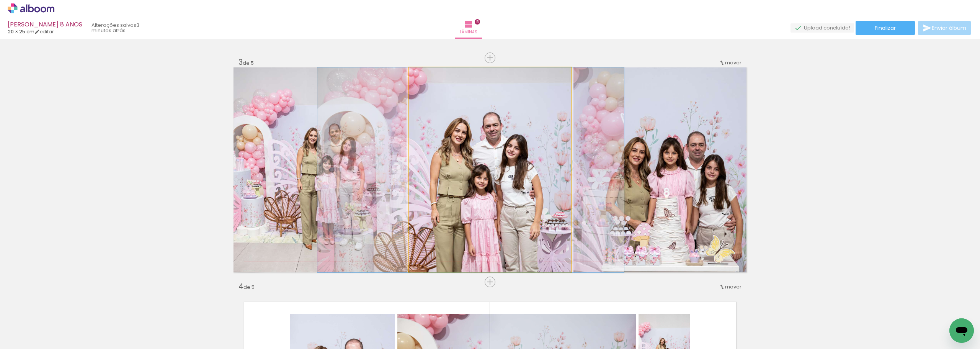
drag, startPoint x: 493, startPoint y: 171, endPoint x: 474, endPoint y: 173, distance: 19.2
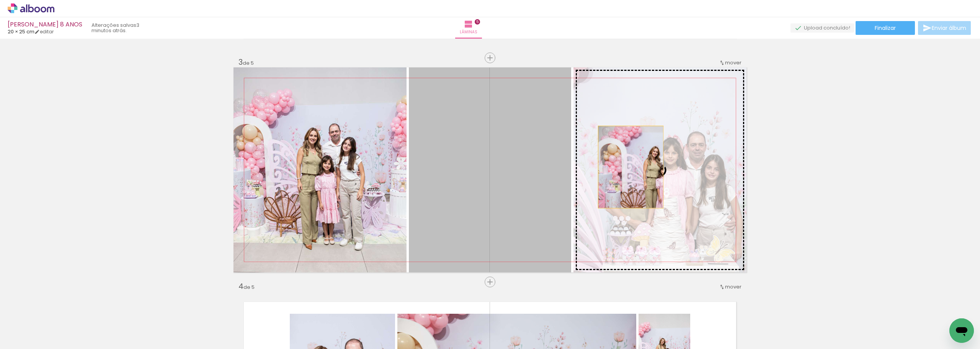
drag, startPoint x: 471, startPoint y: 183, endPoint x: 628, endPoint y: 167, distance: 158.6
click at [0, 0] on slot at bounding box center [0, 0] width 0 height 0
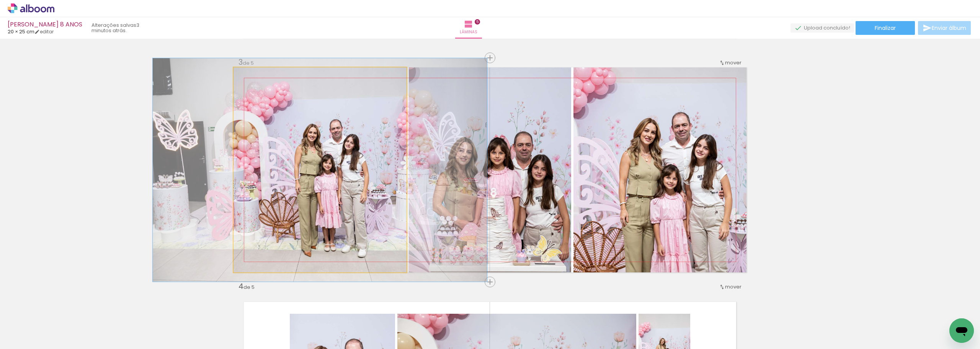
drag, startPoint x: 257, startPoint y: 74, endPoint x: 253, endPoint y: 75, distance: 4.0
click at [253, 75] on div at bounding box center [267, 75] width 30 height 12
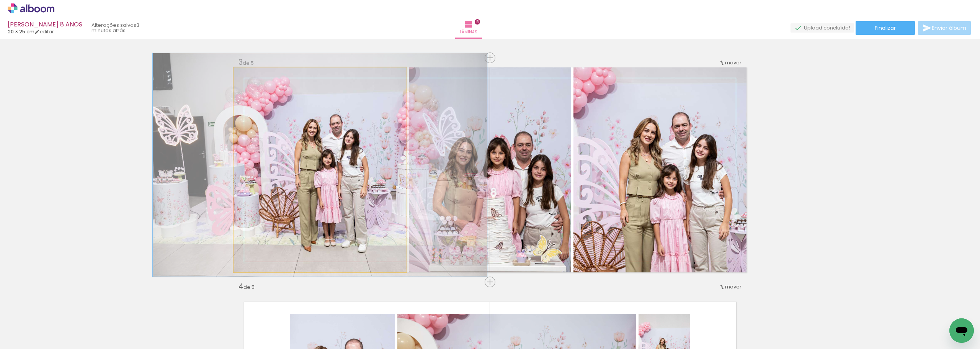
drag, startPoint x: 326, startPoint y: 175, endPoint x: 326, endPoint y: 170, distance: 5.0
click at [248, 74] on div at bounding box center [254, 75] width 12 height 12
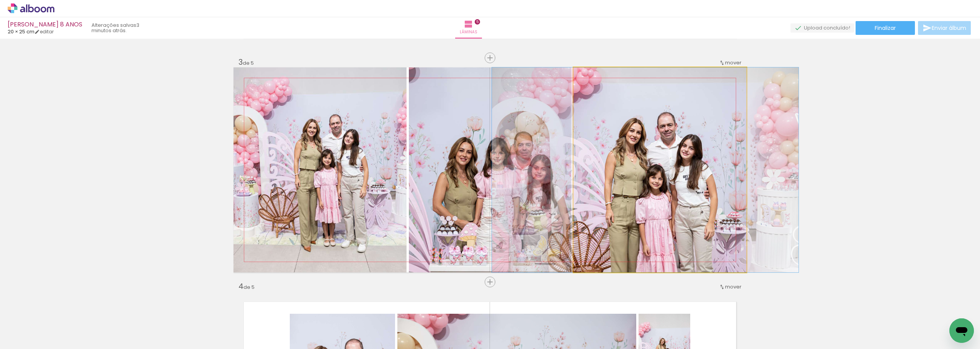
drag, startPoint x: 661, startPoint y: 161, endPoint x: 647, endPoint y: 163, distance: 14.3
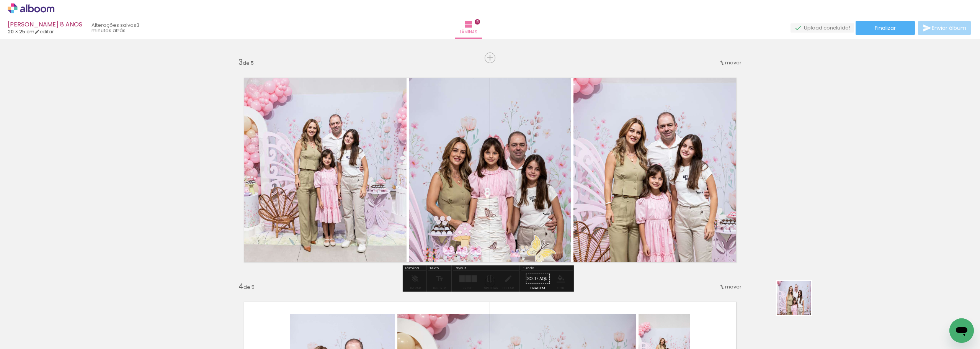
drag, startPoint x: 830, startPoint y: 329, endPoint x: 649, endPoint y: 202, distance: 221.2
click at [649, 202] on quentale-workspace at bounding box center [490, 174] width 980 height 349
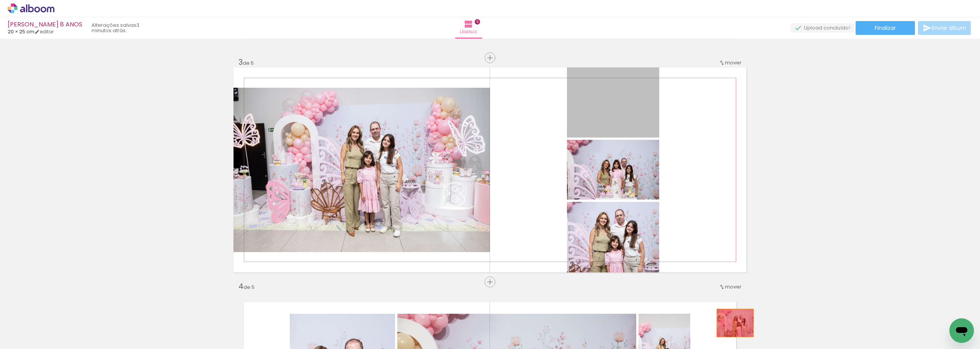
drag, startPoint x: 621, startPoint y: 115, endPoint x: 733, endPoint y: 323, distance: 235.6
click at [733, 323] on quentale-workspace at bounding box center [490, 174] width 980 height 349
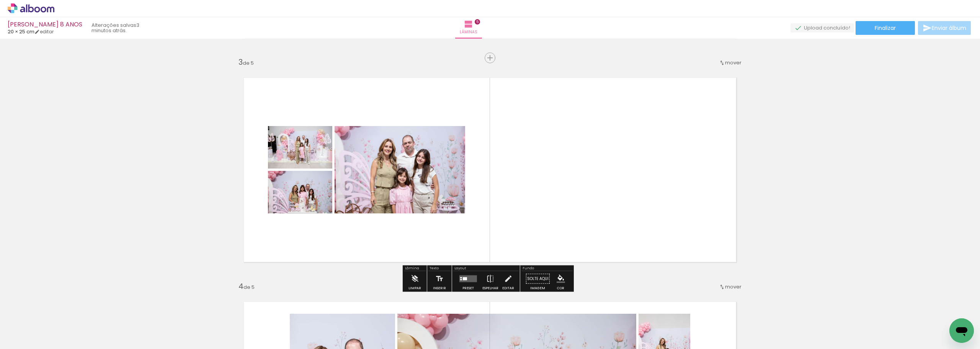
click at [470, 280] on quentale-layouter at bounding box center [469, 278] width 18 height 7
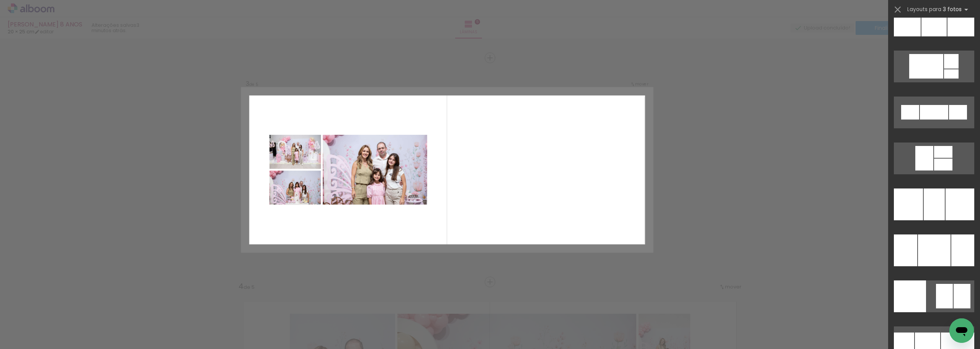
scroll to position [2307, 0]
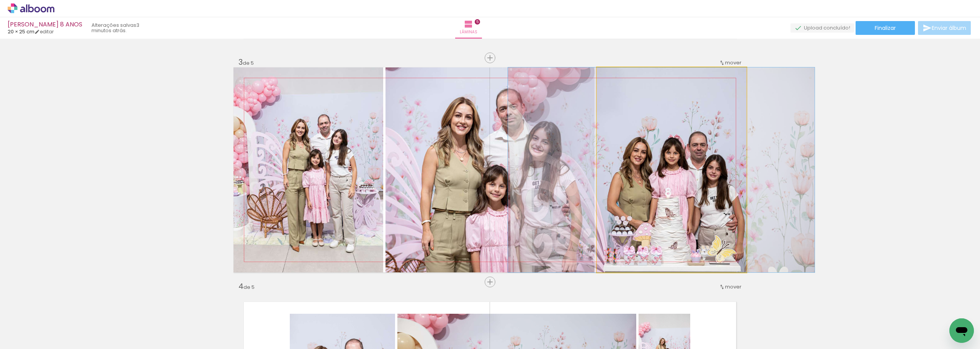
drag, startPoint x: 686, startPoint y: 205, endPoint x: 505, endPoint y: 198, distance: 180.9
click at [0, 0] on slot at bounding box center [0, 0] width 0 height 0
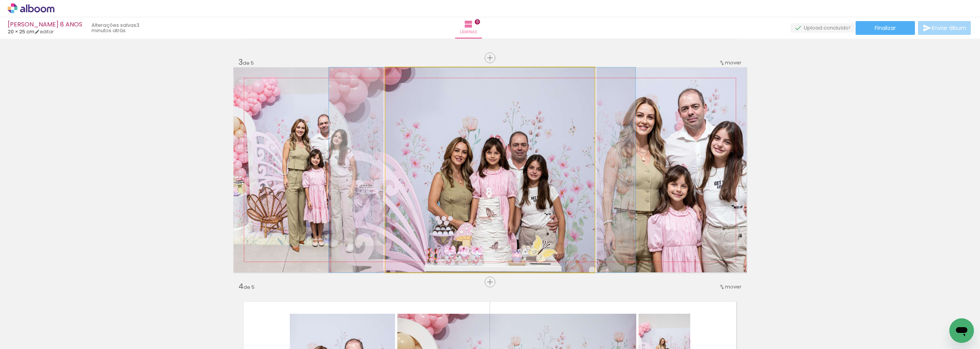
drag, startPoint x: 513, startPoint y: 205, endPoint x: 506, endPoint y: 194, distance: 13.5
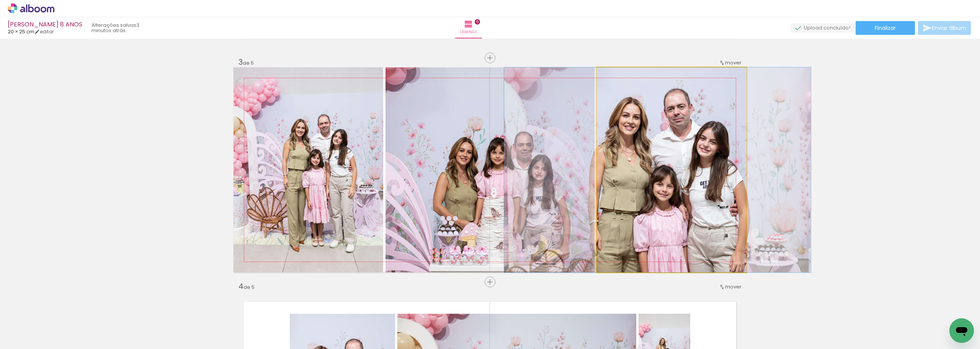
drag, startPoint x: 676, startPoint y: 193, endPoint x: 667, endPoint y: 193, distance: 8.8
click at [668, 193] on quentale-photo at bounding box center [672, 169] width 150 height 205
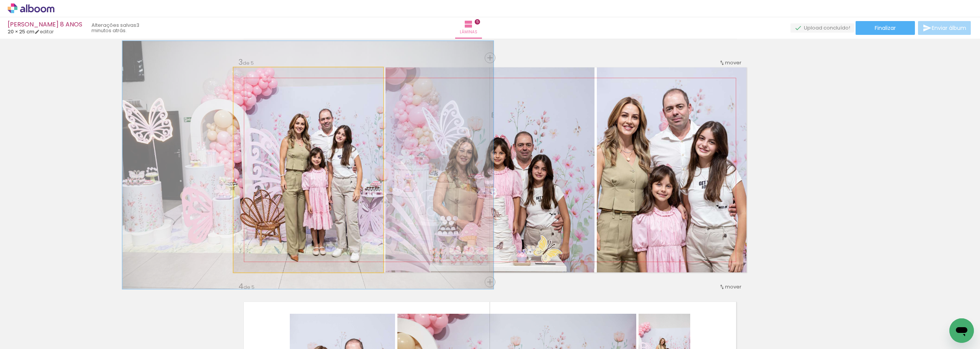
type paper-slider "121"
click at [252, 71] on div at bounding box center [258, 75] width 12 height 12
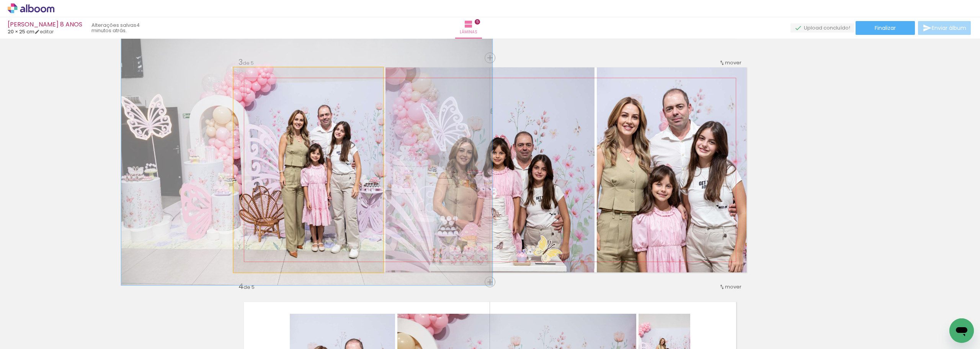
drag, startPoint x: 316, startPoint y: 156, endPoint x: 314, endPoint y: 152, distance: 4.0
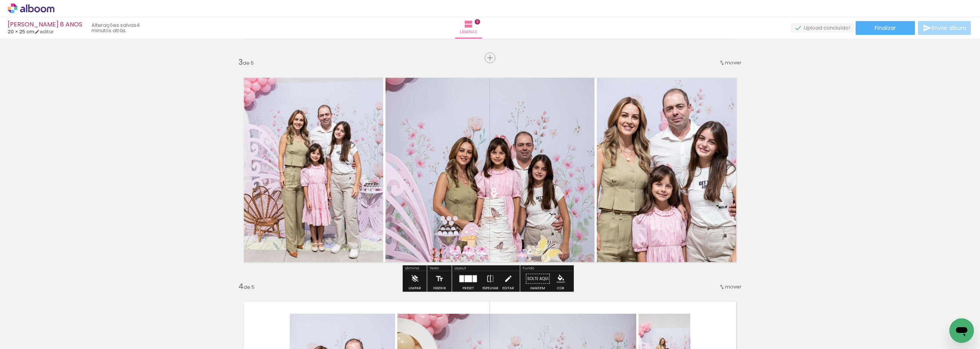
click at [854, 191] on div "Inserir lâmina 1 de 5 Inserir lâmina 2 de 5 Inserir lâmina 3 de 5 Inserir lâmin…" at bounding box center [490, 272] width 980 height 1345
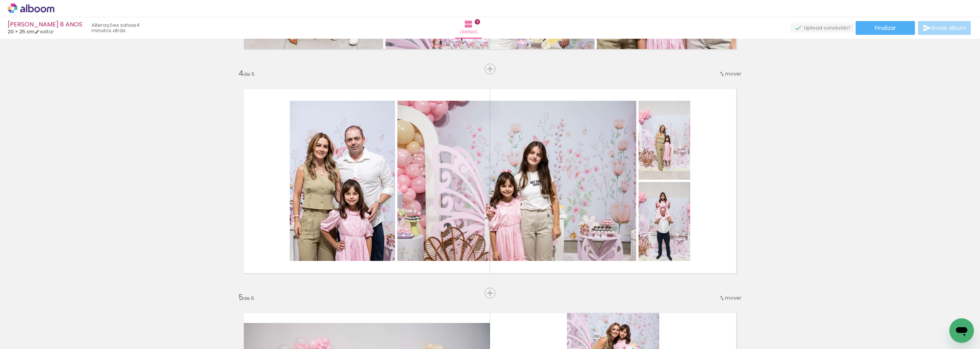
scroll to position [658, 0]
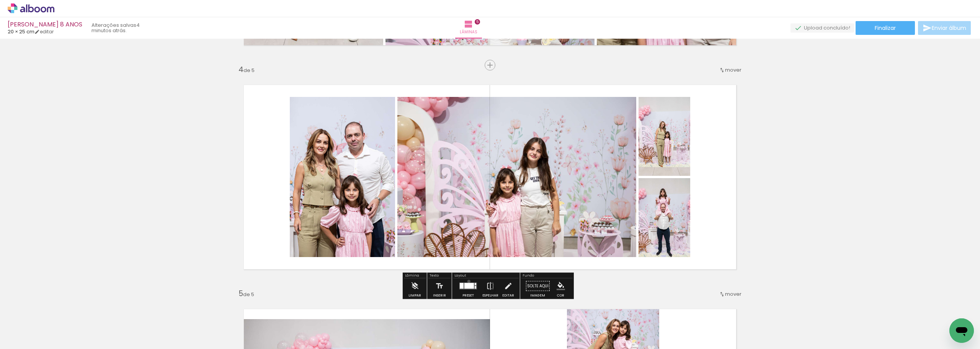
click at [467, 281] on div at bounding box center [468, 285] width 21 height 15
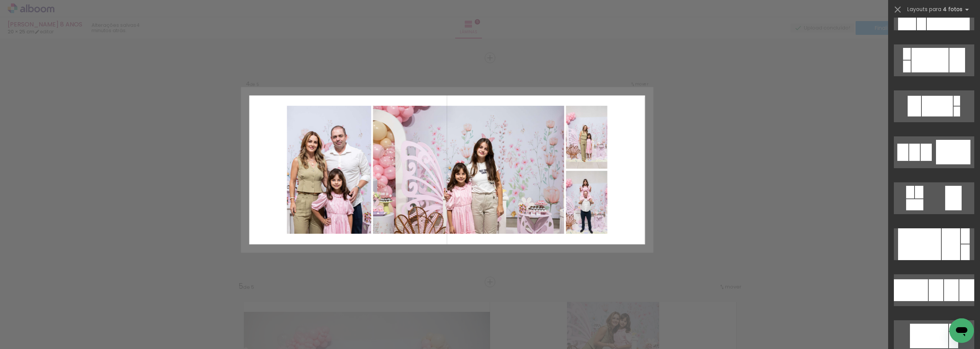
scroll to position [1884, 0]
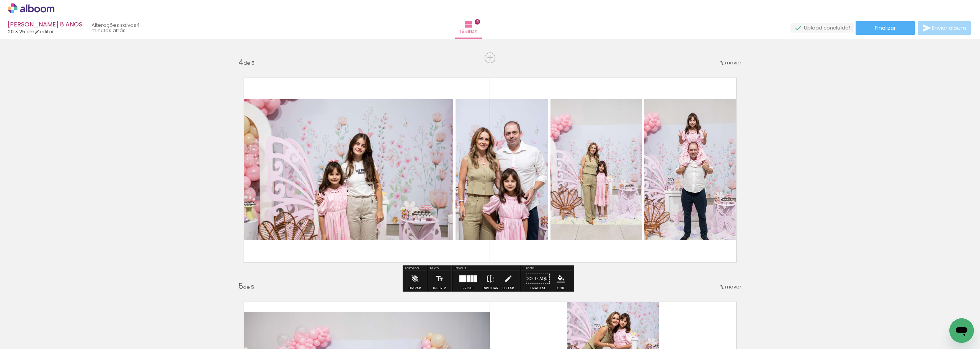
drag, startPoint x: 505, startPoint y: 205, endPoint x: 343, endPoint y: 175, distance: 164.5
click at [0, 0] on slot at bounding box center [0, 0] width 0 height 0
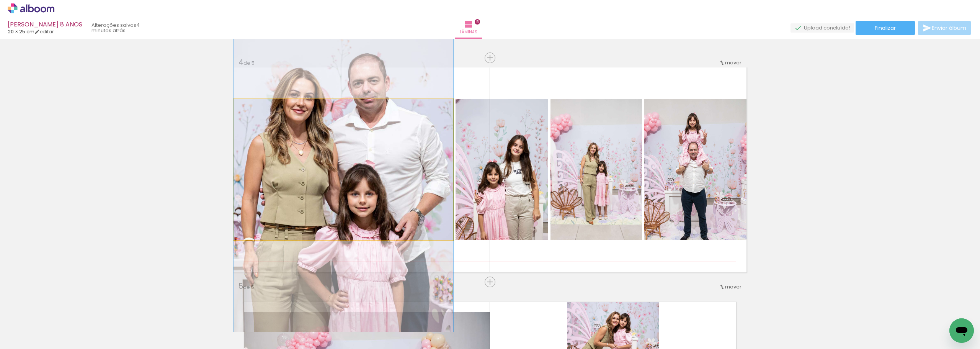
drag, startPoint x: 344, startPoint y: 170, endPoint x: 465, endPoint y: 161, distance: 122.1
click at [0, 0] on slot at bounding box center [0, 0] width 0 height 0
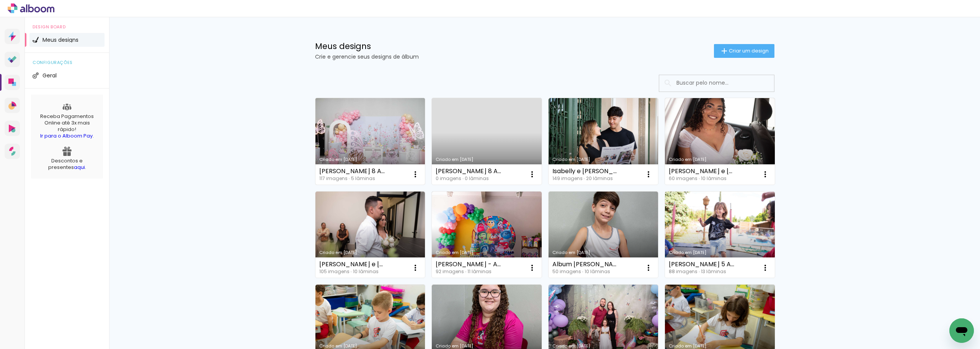
click at [386, 151] on link "Criado em [DATE]" at bounding box center [371, 141] width 110 height 87
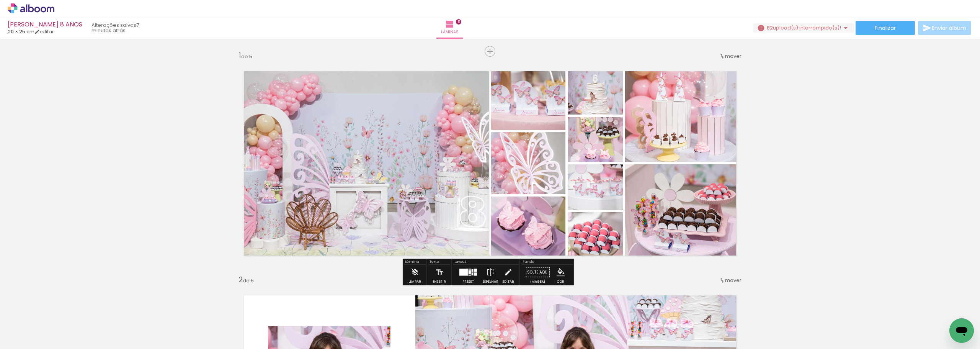
click at [837, 31] on span "upload(s) interrompido(s)!" at bounding box center [807, 27] width 68 height 7
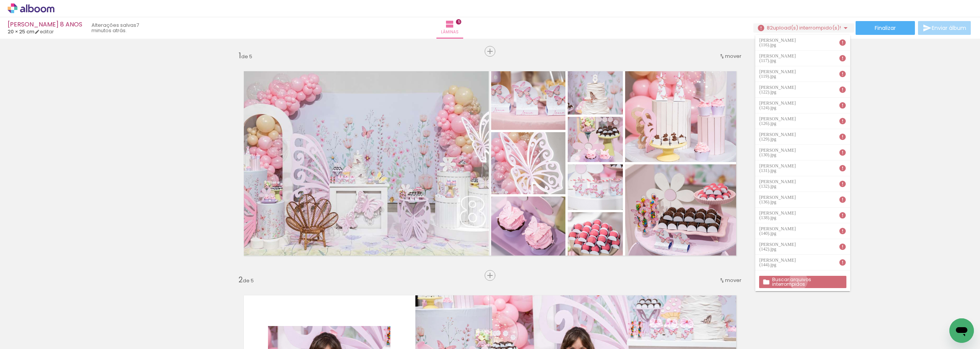
click at [0, 0] on slot "Buscar arquivos interrompidos" at bounding box center [0, 0] width 0 height 0
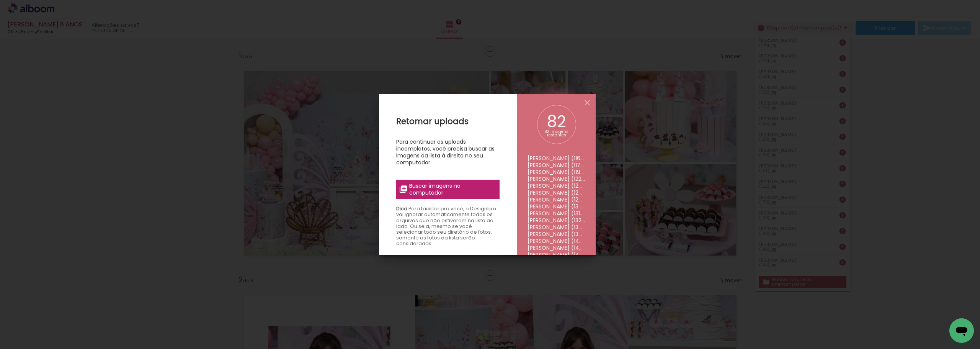
click at [432, 184] on span "Buscar imagens no computador" at bounding box center [451, 189] width 85 height 14
click at [0, 0] on input "file" at bounding box center [0, 0] width 0 height 0
click at [437, 190] on span "Buscar imagens no computador" at bounding box center [451, 189] width 85 height 14
click at [0, 0] on input "file" at bounding box center [0, 0] width 0 height 0
click at [448, 186] on span "Buscar imagens no computador" at bounding box center [451, 189] width 85 height 14
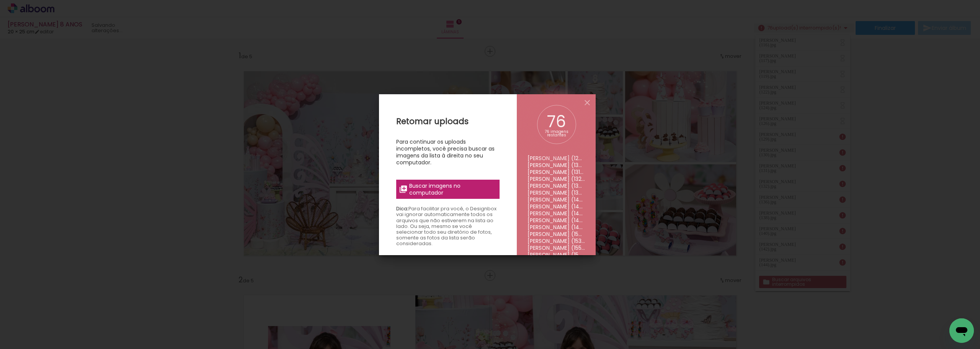
click at [0, 0] on input "file" at bounding box center [0, 0] width 0 height 0
click at [447, 187] on span "Buscar imagens no computador" at bounding box center [451, 189] width 85 height 14
click at [0, 0] on input "file" at bounding box center [0, 0] width 0 height 0
click at [437, 185] on span "Buscar imagens no computador" at bounding box center [451, 189] width 85 height 14
click at [0, 0] on input "file" at bounding box center [0, 0] width 0 height 0
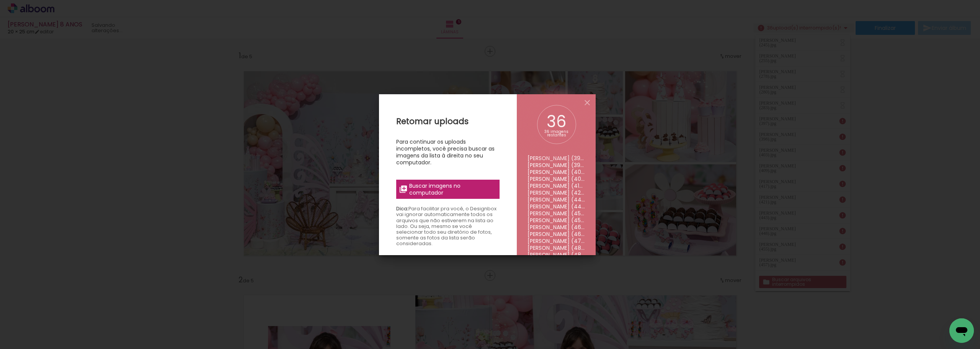
click at [435, 191] on span "Buscar imagens no computador" at bounding box center [451, 189] width 85 height 14
click at [0, 0] on input "file" at bounding box center [0, 0] width 0 height 0
click at [449, 187] on span "Buscar imagens no computador" at bounding box center [451, 189] width 85 height 14
click at [0, 0] on input "file" at bounding box center [0, 0] width 0 height 0
click at [466, 184] on span "Buscar imagens no computador" at bounding box center [451, 189] width 85 height 14
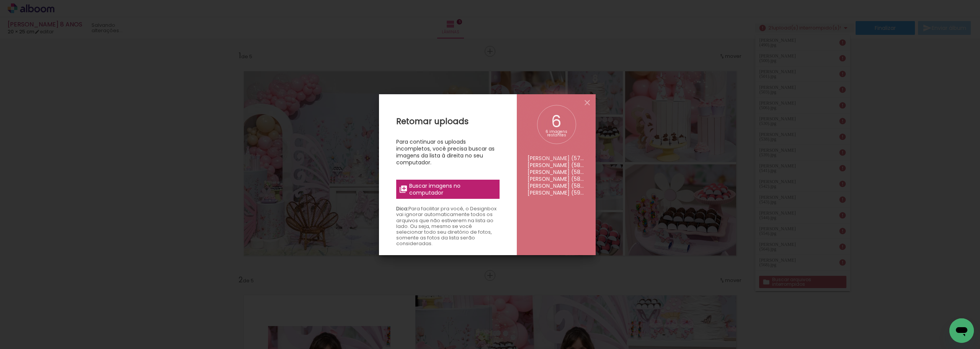
click at [0, 0] on input "file" at bounding box center [0, 0] width 0 height 0
click at [461, 196] on label "Buscar imagens no computador" at bounding box center [447, 189] width 103 height 19
click at [0, 0] on input "file" at bounding box center [0, 0] width 0 height 0
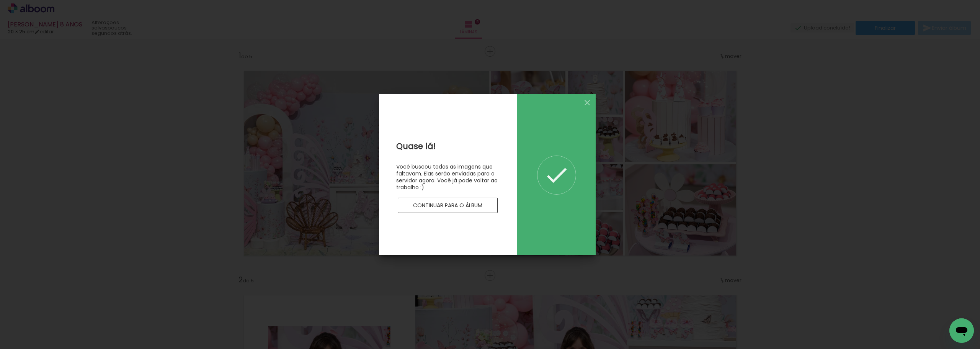
click at [0, 0] on slot "Continuar para o álbum" at bounding box center [0, 0] width 0 height 0
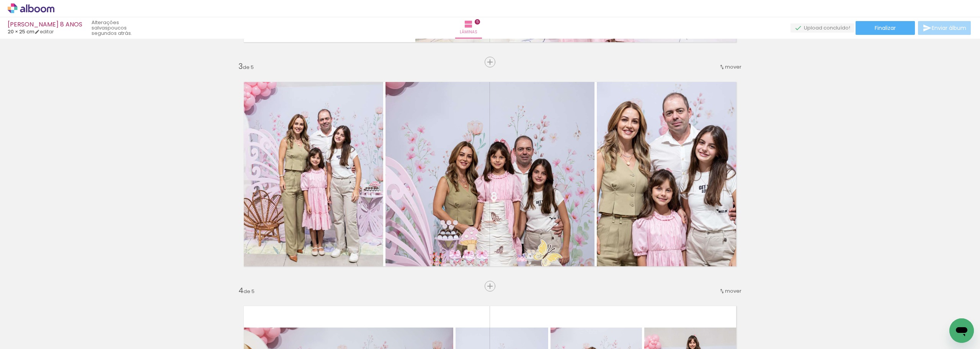
scroll to position [458, 0]
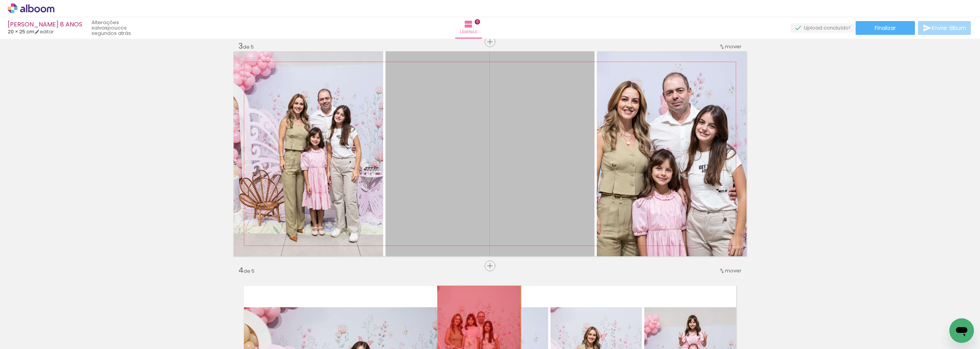
drag, startPoint x: 532, startPoint y: 173, endPoint x: 476, endPoint y: 327, distance: 163.1
click at [476, 327] on quentale-workspace at bounding box center [490, 174] width 980 height 349
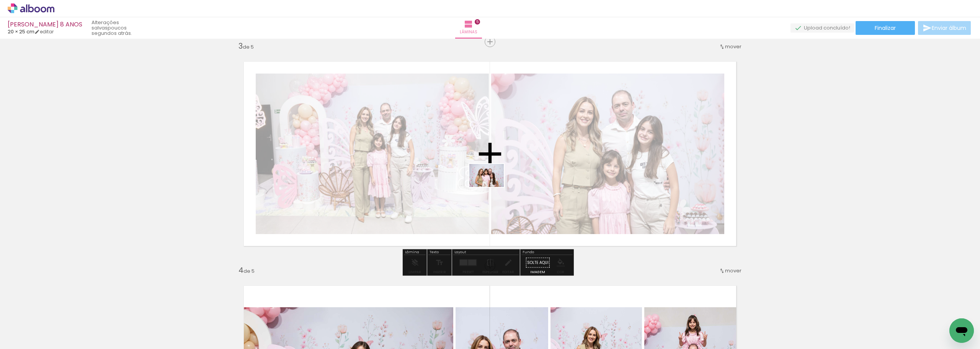
drag, startPoint x: 407, startPoint y: 328, endPoint x: 493, endPoint y: 186, distance: 166.2
click at [493, 186] on quentale-workspace at bounding box center [490, 174] width 980 height 349
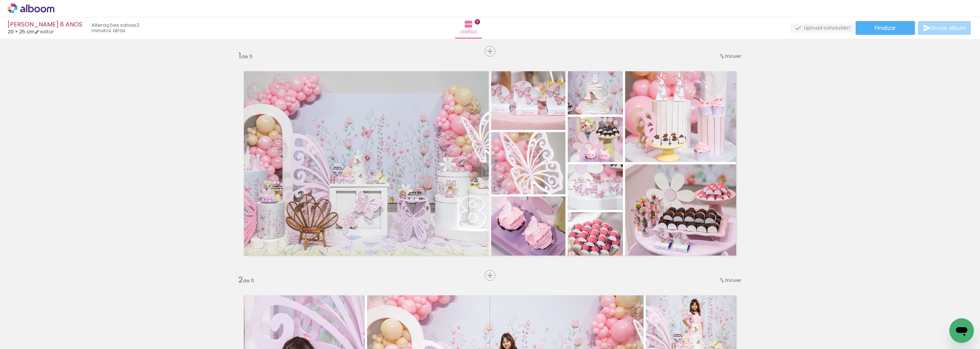
scroll to position [0, 1873]
click at [879, 31] on span "Finalizar" at bounding box center [885, 27] width 21 height 5
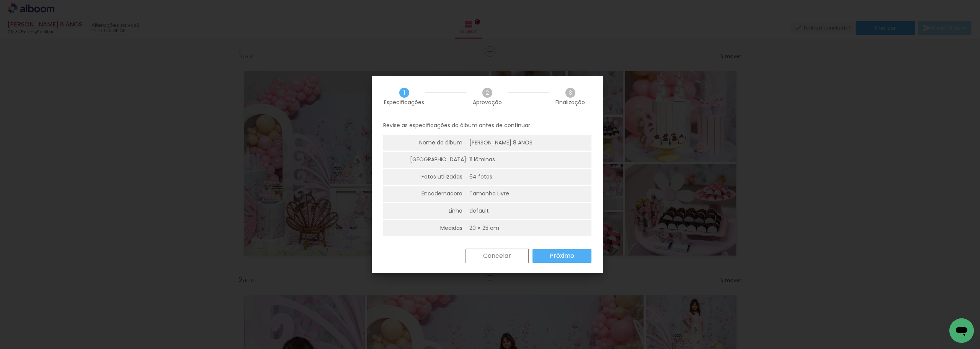
click at [0, 0] on slot "Próximo" at bounding box center [0, 0] width 0 height 0
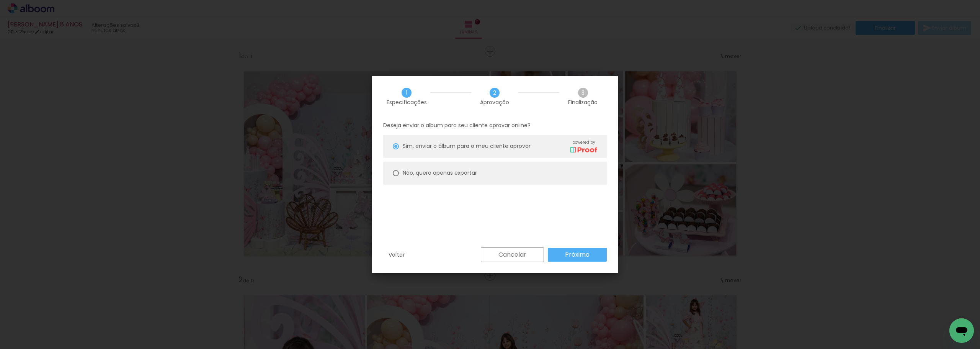
click at [555, 250] on paper-button "Próximo" at bounding box center [577, 255] width 59 height 14
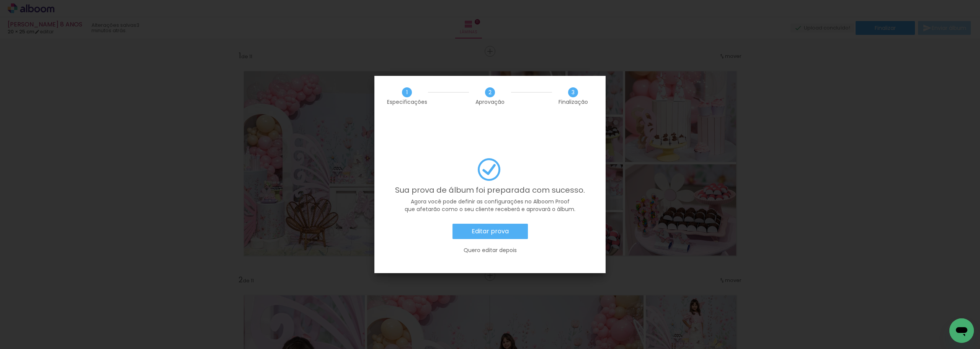
click at [0, 0] on slot "Editar prova" at bounding box center [0, 0] width 0 height 0
